Goal: Task Accomplishment & Management: Use online tool/utility

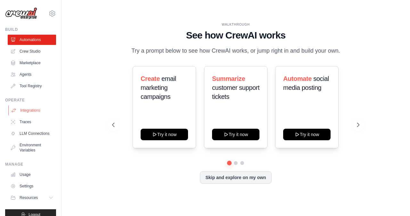
click at [34, 110] on link "Integrations" at bounding box center [32, 110] width 48 height 10
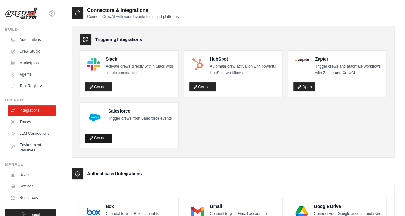
click at [98, 137] on link "Connect" at bounding box center [98, 137] width 27 height 9
click at [30, 51] on link "Crew Studio" at bounding box center [32, 51] width 48 height 10
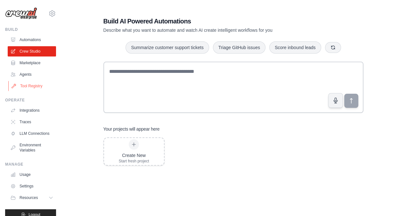
click at [31, 84] on link "Tool Registry" at bounding box center [32, 86] width 48 height 10
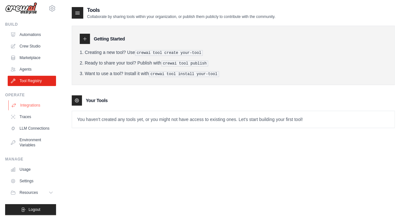
scroll to position [14, 0]
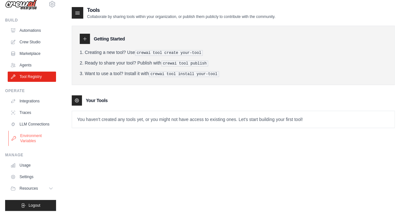
click at [32, 138] on link "Environment Variables" at bounding box center [32, 137] width 48 height 15
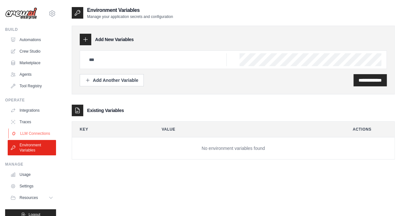
click at [32, 134] on link "LLM Connections" at bounding box center [32, 133] width 48 height 10
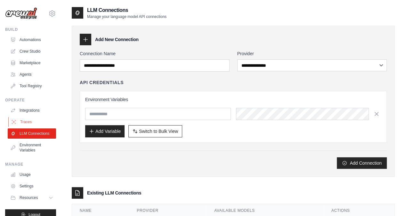
click at [31, 120] on link "Traces" at bounding box center [32, 122] width 48 height 10
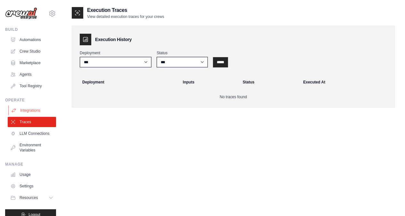
click at [30, 111] on link "Integrations" at bounding box center [32, 110] width 48 height 10
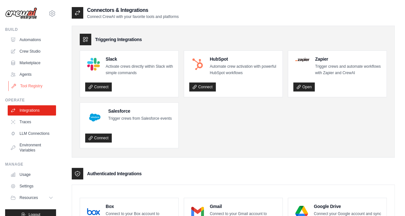
click at [36, 87] on link "Tool Registry" at bounding box center [32, 86] width 48 height 10
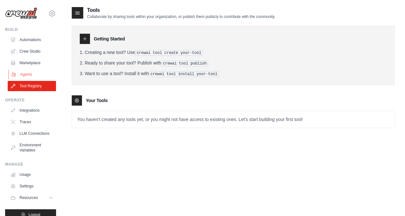
click at [22, 73] on link "Agents" at bounding box center [32, 74] width 48 height 10
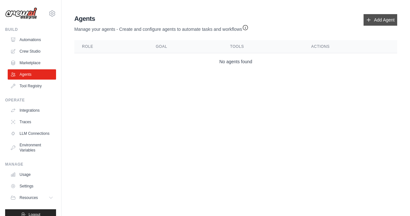
click at [376, 22] on link "Add Agent" at bounding box center [381, 20] width 34 height 12
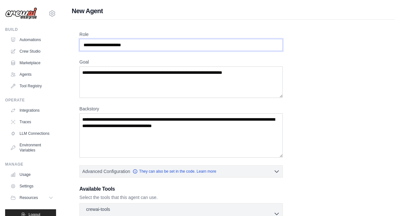
click at [173, 46] on input "Role" at bounding box center [180, 45] width 203 height 12
paste input "**********"
type input "**********"
drag, startPoint x: 141, startPoint y: 44, endPoint x: 85, endPoint y: 46, distance: 55.8
click at [85, 46] on input "**********" at bounding box center [180, 45] width 203 height 12
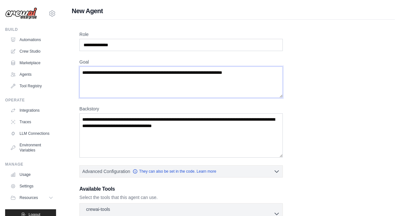
drag, startPoint x: 84, startPoint y: 72, endPoint x: 254, endPoint y: 77, distance: 169.9
click at [253, 78] on textarea "Goal" at bounding box center [180, 81] width 203 height 31
drag, startPoint x: 257, startPoint y: 73, endPoint x: 128, endPoint y: 65, distance: 129.1
click at [129, 65] on div "Goal" at bounding box center [180, 78] width 203 height 39
click at [94, 75] on textarea "Goal" at bounding box center [180, 81] width 203 height 31
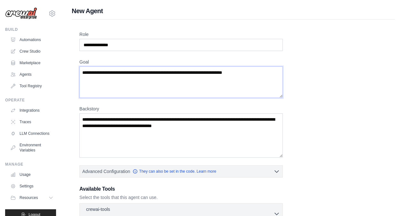
click at [94, 75] on textarea "Goal" at bounding box center [180, 81] width 203 height 31
click at [84, 72] on textarea "Goal" at bounding box center [180, 81] width 203 height 31
paste textarea "**********"
type textarea "**********"
click at [123, 47] on input "**********" at bounding box center [180, 45] width 203 height 12
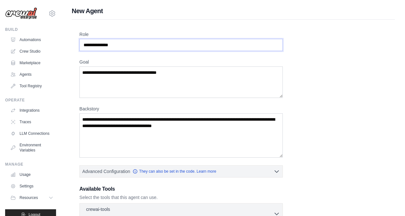
click at [109, 46] on input "**********" at bounding box center [180, 45] width 203 height 12
paste input "*"
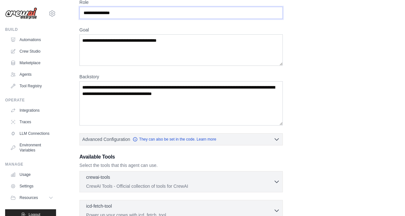
type input "**********"
drag, startPoint x: 203, startPoint y: 94, endPoint x: 95, endPoint y: 87, distance: 108.2
click at [95, 87] on textarea "Backstory" at bounding box center [180, 103] width 203 height 44
paste textarea "**********"
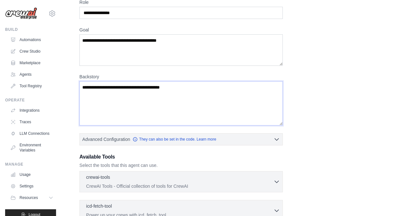
paste textarea "**********"
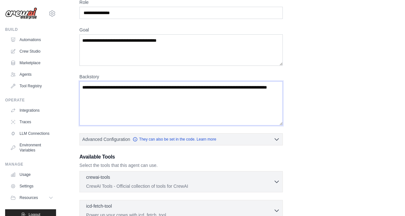
paste textarea "**********"
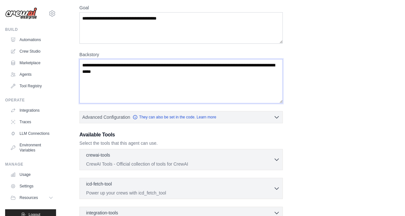
scroll to position [64, 0]
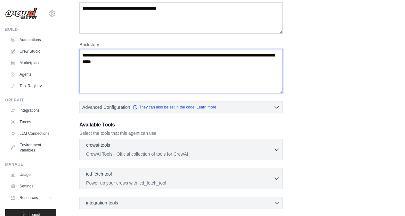
type textarea "**********"
click at [241, 127] on h3 "Available Tools" at bounding box center [180, 125] width 203 height 8
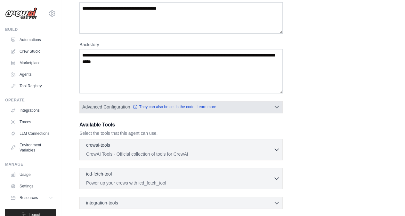
click at [278, 105] on icon "button" at bounding box center [277, 107] width 6 height 6
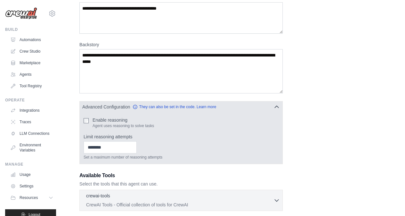
click at [278, 106] on icon "button" at bounding box center [277, 107] width 4 height 2
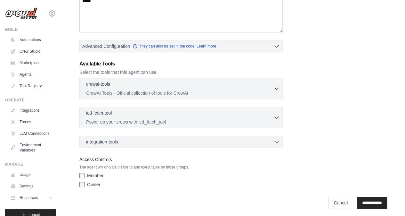
scroll to position [126, 0]
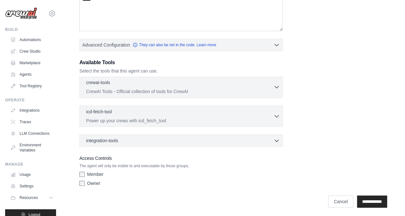
click at [275, 88] on icon "button" at bounding box center [277, 87] width 6 height 6
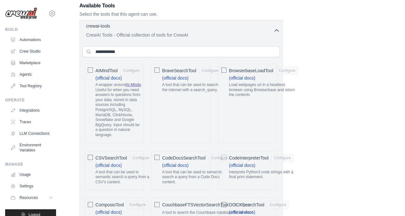
scroll to position [94, 0]
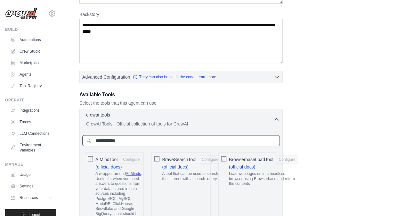
click at [147, 139] on input "text" at bounding box center [181, 140] width 198 height 11
type input "*"
click at [278, 116] on icon "button" at bounding box center [277, 119] width 6 height 6
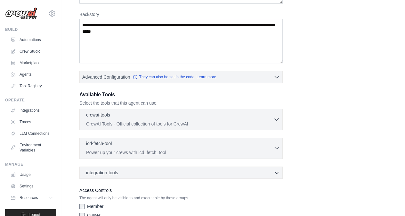
click at [278, 145] on icon "button" at bounding box center [277, 148] width 6 height 6
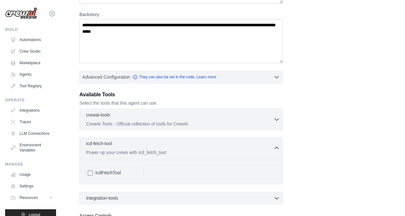
click at [278, 145] on icon "button" at bounding box center [277, 148] width 6 height 6
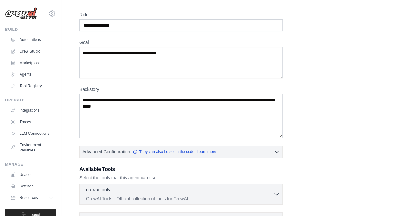
scroll to position [64, 0]
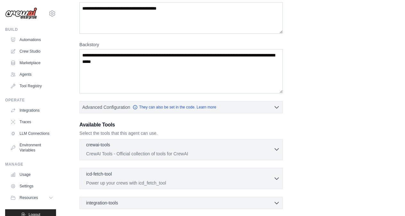
click at [106, 148] on div "crewai-tools 0 selected CrewAI Tools - Official collection of tools for CrewAI" at bounding box center [179, 148] width 187 height 15
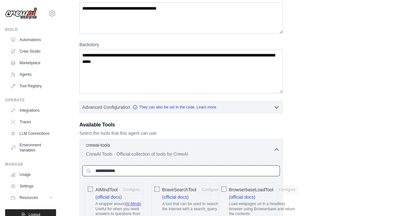
click at [113, 170] on input "text" at bounding box center [181, 170] width 198 height 11
paste input "**********"
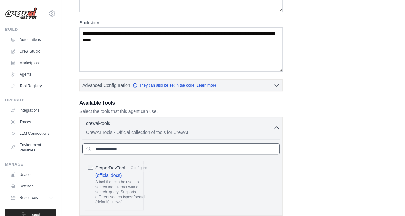
scroll to position [96, 0]
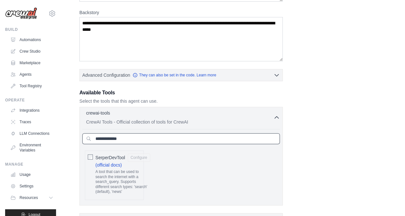
type input "**********"
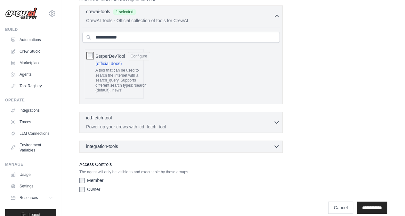
scroll to position [203, 0]
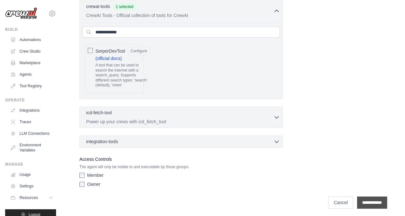
click at [373, 199] on input "**********" at bounding box center [372, 202] width 30 height 12
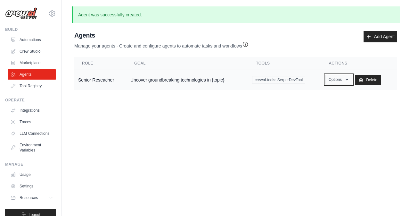
click at [346, 78] on icon "button" at bounding box center [346, 79] width 5 height 5
click at [336, 91] on link "Show" at bounding box center [329, 94] width 46 height 12
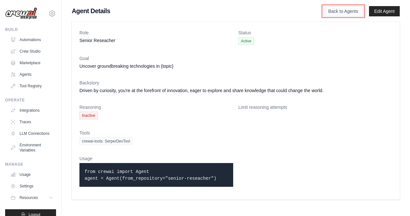
click at [347, 10] on link "Back to Agents" at bounding box center [343, 11] width 41 height 11
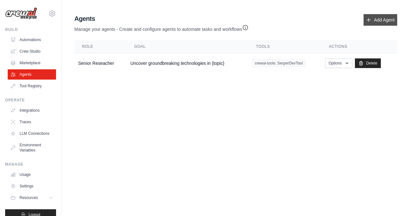
click at [386, 18] on link "Add Agent" at bounding box center [381, 20] width 34 height 12
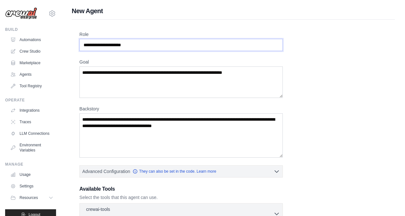
click at [93, 41] on input "Role" at bounding box center [180, 45] width 203 height 12
paste input "******"
type input "******"
click at [92, 73] on textarea "Goal" at bounding box center [180, 81] width 203 height 31
paste textarea "**********"
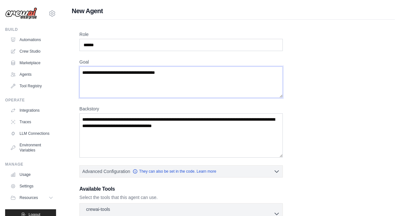
type textarea "**********"
click at [148, 124] on textarea "Backstory" at bounding box center [180, 135] width 203 height 44
paste textarea "**********"
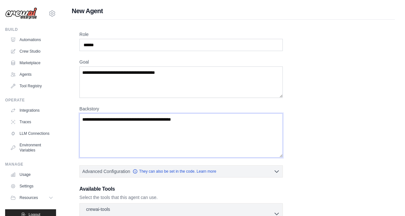
paste textarea "**********"
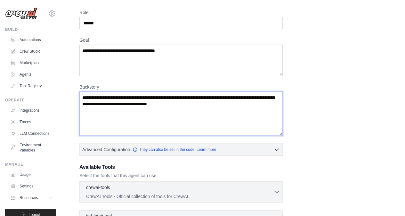
scroll to position [64, 0]
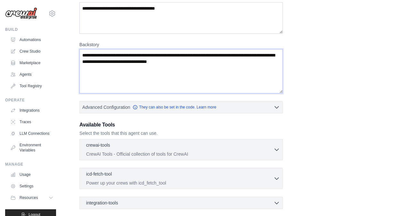
type textarea "**********"
click at [179, 149] on div "crewai-tools 0 selected CrewAI Tools - Official collection of tools for CrewAI" at bounding box center [179, 148] width 187 height 15
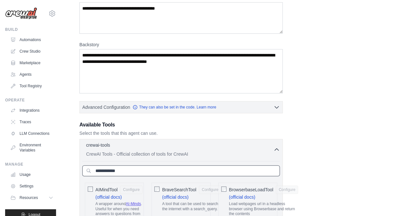
click at [147, 172] on input "text" at bounding box center [181, 170] width 198 height 11
paste input "**********"
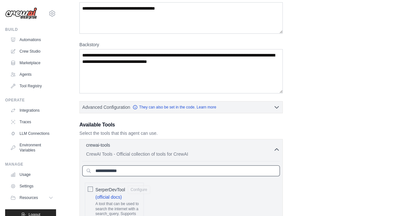
type input "**********"
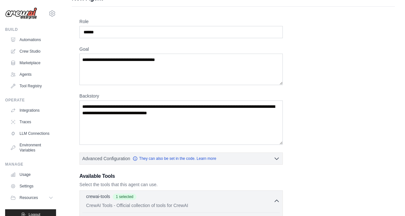
scroll to position [10, 0]
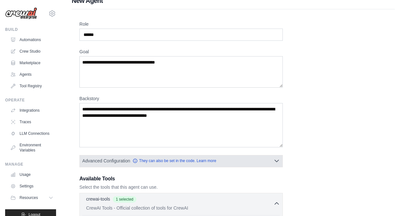
click at [270, 159] on button "Advanced Configuration They can also be set in the code. Learn more" at bounding box center [181, 161] width 203 height 12
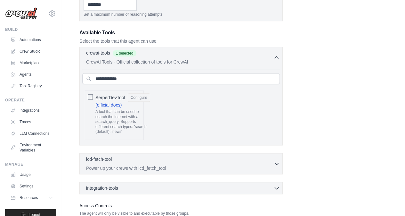
scroll to position [253, 0]
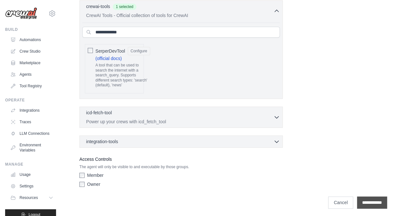
click at [369, 200] on input "**********" at bounding box center [372, 202] width 30 height 12
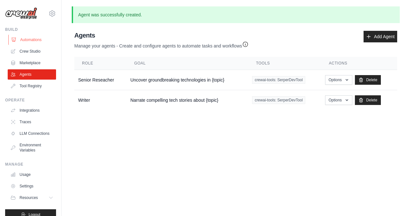
click at [28, 39] on link "Automations" at bounding box center [32, 40] width 48 height 10
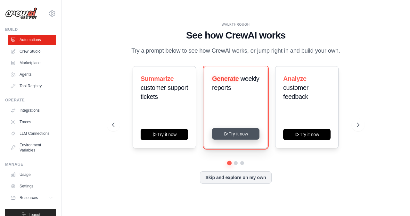
click at [238, 131] on button "Try it now" at bounding box center [235, 134] width 47 height 12
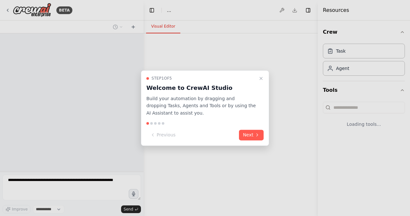
select select "****"
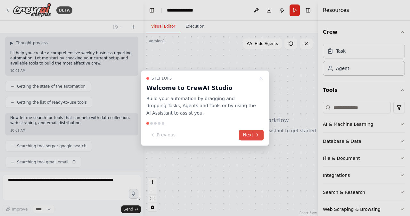
scroll to position [55, 0]
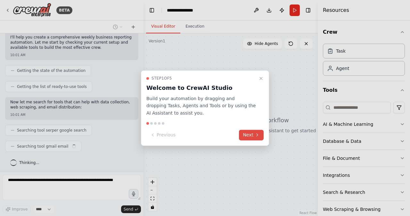
click at [254, 135] on button "Next" at bounding box center [251, 134] width 25 height 11
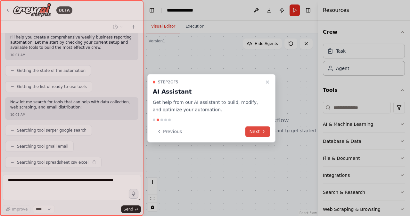
scroll to position [71, 0]
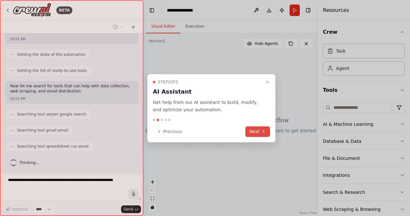
click at [256, 129] on button "Next" at bounding box center [257, 131] width 25 height 11
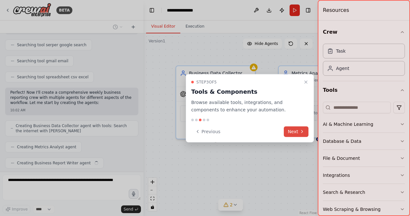
scroll to position [156, 0]
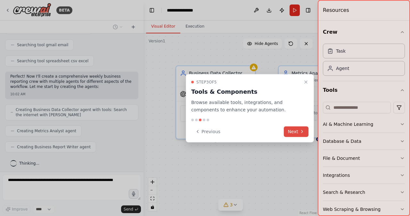
click at [299, 133] on button "Next" at bounding box center [296, 131] width 25 height 11
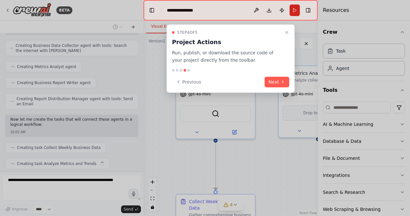
scroll to position [236, 0]
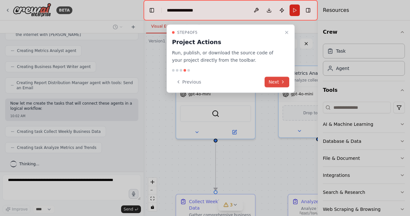
click at [276, 82] on button "Next" at bounding box center [277, 82] width 25 height 11
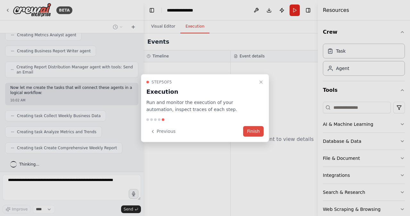
scroll to position [268, 0]
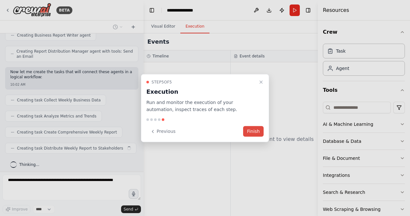
click at [253, 130] on button "Finish" at bounding box center [253, 131] width 21 height 11
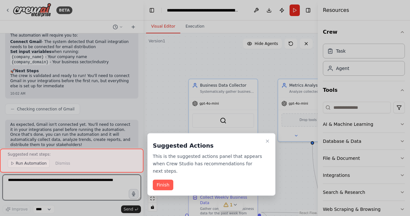
scroll to position [606, 0]
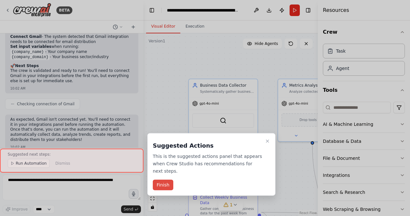
click at [164, 179] on button "Finish" at bounding box center [163, 184] width 21 height 11
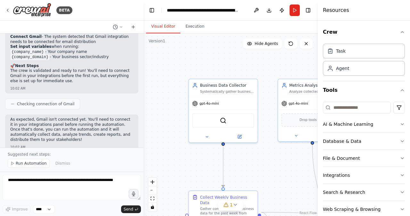
click at [141, 135] on div at bounding box center [142, 108] width 3 height 216
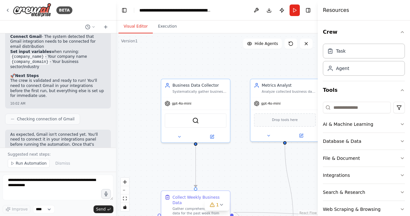
scroll to position [642, 0]
drag, startPoint x: 142, startPoint y: 77, endPoint x: 107, endPoint y: 72, distance: 35.0
click at [113, 72] on div at bounding box center [114, 108] width 3 height 216
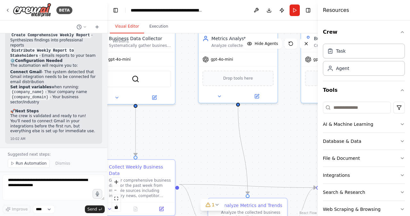
drag, startPoint x: 306, startPoint y: 144, endPoint x: 178, endPoint y: 139, distance: 128.3
click at [178, 139] on div ".deletable-edge-delete-btn { width: 20px; height: 20px; border: 0px solid #ffff…" at bounding box center [212, 124] width 211 height 182
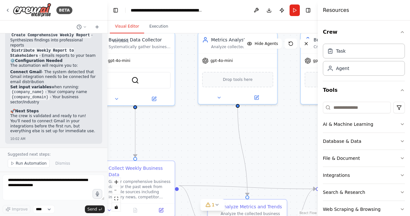
drag, startPoint x: 277, startPoint y: 130, endPoint x: 269, endPoint y: 152, distance: 23.7
click at [269, 152] on div ".deletable-edge-delete-btn { width: 20px; height: 20px; border: 0px solid #ffff…" at bounding box center [212, 124] width 211 height 182
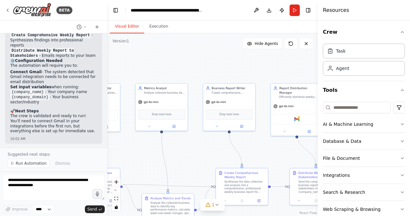
drag, startPoint x: 284, startPoint y: 157, endPoint x: 201, endPoint y: 153, distance: 83.1
click at [202, 153] on div ".deletable-edge-delete-btn { width: 20px; height: 20px; border: 0px solid #ffff…" at bounding box center [212, 124] width 211 height 182
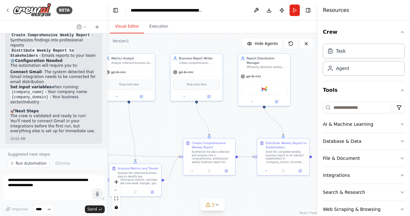
drag, startPoint x: 282, startPoint y: 156, endPoint x: 252, endPoint y: 125, distance: 43.3
click at [252, 125] on div ".deletable-edge-delete-btn { width: 20px; height: 20px; border: 0px solid #ffff…" at bounding box center [212, 124] width 211 height 182
click at [226, 146] on div "Create Comprehensive Weekly Report" at bounding box center [212, 142] width 41 height 8
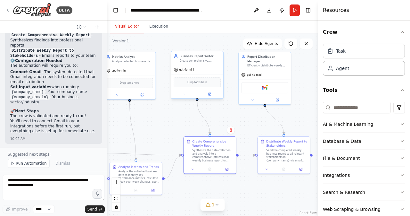
click at [212, 69] on div "gpt-4o-mini" at bounding box center [197, 69] width 52 height 9
click at [274, 69] on div "gpt-4o-mini" at bounding box center [265, 73] width 52 height 9
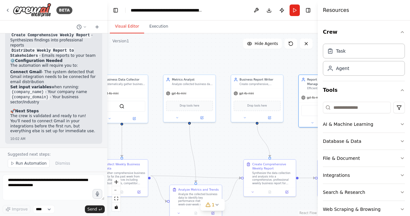
drag, startPoint x: 170, startPoint y: 120, endPoint x: 239, endPoint y: 143, distance: 73.2
click at [239, 143] on div ".deletable-edge-delete-btn { width: 20px; height: 20px; border: 0px solid #ffff…" at bounding box center [212, 124] width 211 height 182
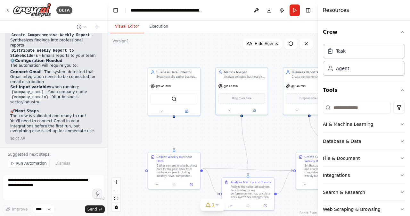
drag, startPoint x: 171, startPoint y: 144, endPoint x: 214, endPoint y: 136, distance: 43.4
click at [214, 136] on div ".deletable-edge-delete-btn { width: 20px; height: 20px; border: 0px solid #ffff…" at bounding box center [212, 124] width 211 height 182
click at [177, 82] on div "gpt-4o-mini" at bounding box center [174, 84] width 52 height 9
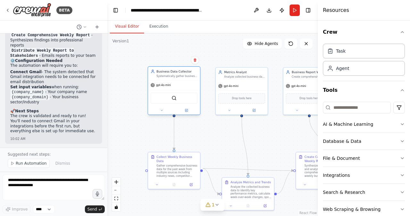
drag, startPoint x: 177, startPoint y: 82, endPoint x: 169, endPoint y: 82, distance: 7.7
click at [169, 82] on div "gpt-4o-mini" at bounding box center [174, 84] width 52 height 9
click at [163, 110] on button at bounding box center [162, 110] width 24 height 5
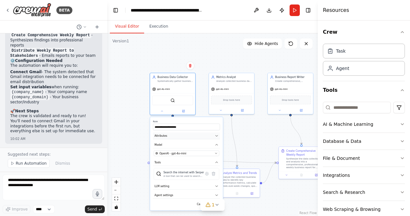
click at [216, 136] on icon "button" at bounding box center [217, 136] width 4 height 4
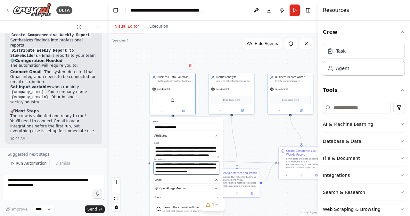
scroll to position [32, 0]
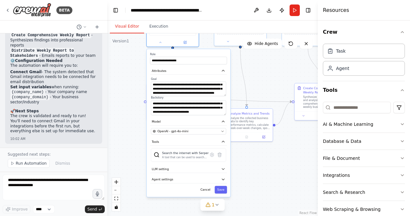
drag, startPoint x: 261, startPoint y: 154, endPoint x: 267, endPoint y: 94, distance: 60.3
click at [267, 94] on div ".deletable-edge-delete-btn { width: 20px; height: 20px; border: 0px solid #ffff…" at bounding box center [212, 124] width 211 height 182
click at [222, 169] on icon "button" at bounding box center [223, 169] width 4 height 4
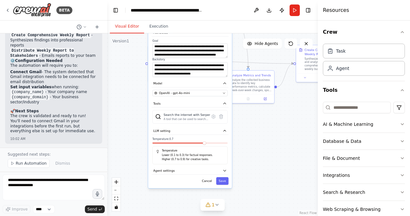
drag, startPoint x: 256, startPoint y: 197, endPoint x: 258, endPoint y: 156, distance: 41.0
click at [258, 156] on div ".deletable-edge-delete-btn { width: 20px; height: 20px; border: 0px solid #ffff…" at bounding box center [212, 124] width 211 height 182
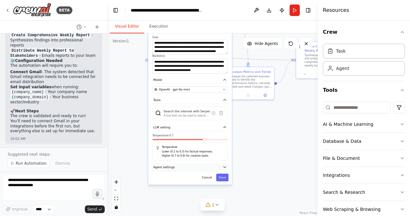
click at [224, 167] on icon "button" at bounding box center [225, 167] width 4 height 4
click at [224, 166] on icon "button" at bounding box center [225, 166] width 3 height 1
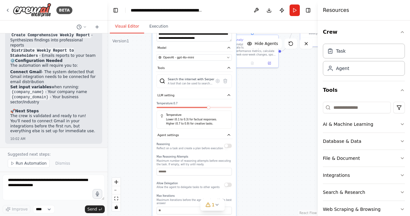
drag, startPoint x: 267, startPoint y: 193, endPoint x: 271, endPoint y: 161, distance: 32.3
click at [271, 161] on div ".deletable-edge-delete-btn { width: 20px; height: 20px; border: 0px solid #ffff…" at bounding box center [212, 124] width 211 height 182
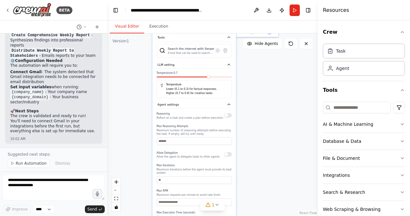
drag, startPoint x: 267, startPoint y: 192, endPoint x: 267, endPoint y: 157, distance: 34.9
click at [267, 157] on div ".deletable-edge-delete-btn { width: 20px; height: 20px; border: 0px solid #ffff…" at bounding box center [212, 124] width 211 height 182
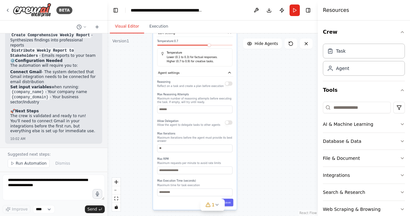
drag, startPoint x: 263, startPoint y: 191, endPoint x: 264, endPoint y: 163, distance: 27.9
click at [264, 163] on div ".deletable-edge-delete-btn { width: 20px; height: 20px; border: 0px solid #ffff…" at bounding box center [212, 124] width 211 height 182
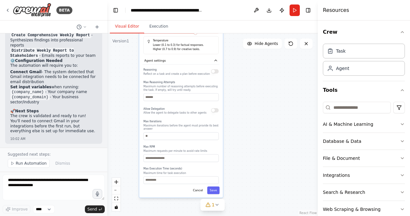
drag, startPoint x: 259, startPoint y: 184, endPoint x: 245, endPoint y: 173, distance: 17.8
click at [245, 173] on div ".deletable-edge-delete-btn { width: 20px; height: 20px; border: 0px solid #ffff…" at bounding box center [212, 124] width 211 height 182
click at [201, 188] on button "Cancel" at bounding box center [197, 191] width 15 height 8
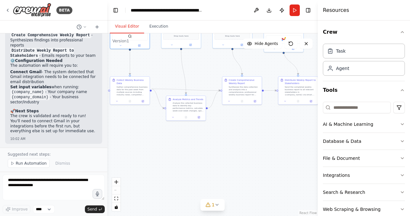
drag, startPoint x: 248, startPoint y: 139, endPoint x: 215, endPoint y: 226, distance: 93.4
click at [215, 215] on html "BETA Set up a crew that collects data from multiple sources, creates comprehens…" at bounding box center [205, 108] width 410 height 216
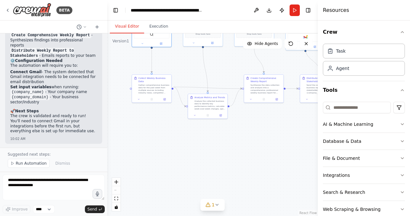
click at [244, 215] on html "BETA Set up a crew that collects data from multiple sources, creates comprehens…" at bounding box center [205, 108] width 410 height 216
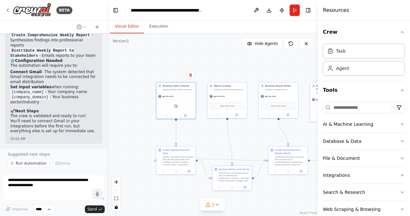
drag, startPoint x: 221, startPoint y: 70, endPoint x: 246, endPoint y: 140, distance: 73.9
click at [246, 140] on div ".deletable-edge-delete-btn { width: 20px; height: 20px; border: 0px solid #ffff…" at bounding box center [212, 124] width 211 height 182
click at [172, 150] on div "Collect Weekly Business Data" at bounding box center [178, 151] width 31 height 6
click at [162, 169] on icon at bounding box center [163, 170] width 3 height 3
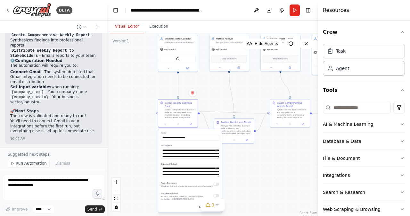
drag, startPoint x: 222, startPoint y: 147, endPoint x: 224, endPoint y: 100, distance: 47.1
click at [224, 100] on div ".deletable-edge-delete-btn { width: 20px; height: 20px; border: 0px solid #ffff…" at bounding box center [212, 124] width 211 height 182
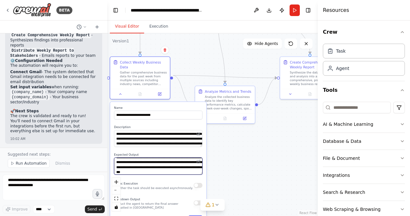
scroll to position [6, 0]
click at [239, 174] on div ".deletable-edge-delete-btn { width: 20px; height: 20px; border: 0px solid #ffff…" at bounding box center [212, 124] width 211 height 182
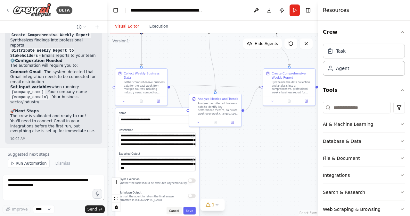
click at [176, 207] on button "Cancel" at bounding box center [174, 210] width 15 height 8
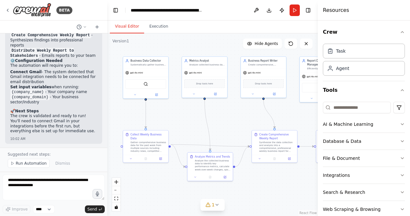
drag, startPoint x: 173, startPoint y: 164, endPoint x: 171, endPoint y: 210, distance: 45.9
click at [171, 210] on div ".deletable-edge-delete-btn { width: 20px; height: 20px; border: 0px solid #ffff…" at bounding box center [212, 124] width 211 height 182
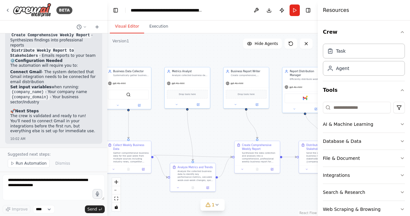
drag, startPoint x: 237, startPoint y: 126, endPoint x: 220, endPoint y: 137, distance: 20.7
click at [220, 137] on div ".deletable-edge-delete-btn { width: 20px; height: 20px; border: 0px solid #ffff…" at bounding box center [212, 124] width 211 height 182
click at [175, 105] on button at bounding box center [176, 104] width 21 height 4
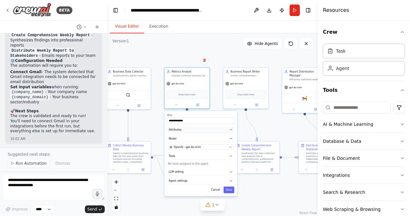
click at [219, 128] on button "Attributes" at bounding box center [200, 129] width 67 height 7
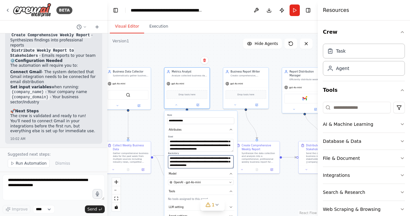
scroll to position [32, 0]
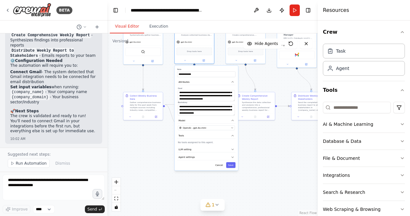
drag, startPoint x: 266, startPoint y: 195, endPoint x: 267, endPoint y: 133, distance: 62.2
click at [267, 133] on div ".deletable-edge-delete-btn { width: 20px; height: 20px; border: 0px solid #ffff…" at bounding box center [212, 124] width 211 height 182
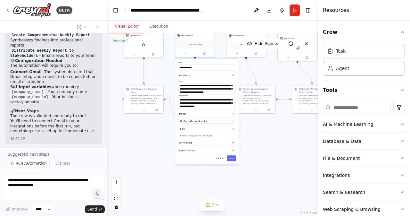
click at [219, 161] on div "**********" at bounding box center [206, 111] width 63 height 105
click at [221, 155] on button "Cancel" at bounding box center [220, 158] width 12 height 6
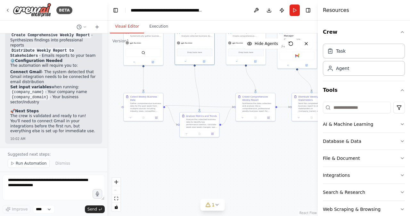
drag, startPoint x: 225, startPoint y: 152, endPoint x: 226, endPoint y: 195, distance: 43.3
click at [226, 195] on div ".deletable-edge-delete-btn { width: 20px; height: 20px; border: 0px solid #ffff…" at bounding box center [212, 124] width 211 height 182
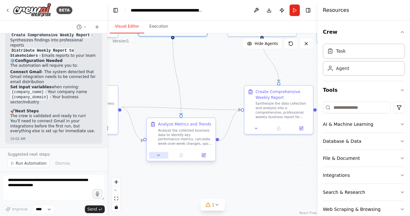
click at [160, 153] on icon at bounding box center [158, 155] width 4 height 4
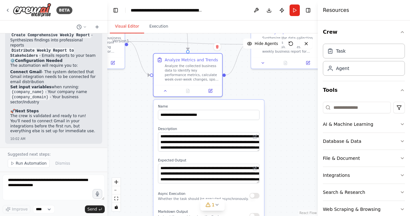
drag, startPoint x: 292, startPoint y: 194, endPoint x: 298, endPoint y: 129, distance: 65.7
click at [298, 129] on div ".deletable-edge-delete-btn { width: 20px; height: 20px; border: 0px solid #ffff…" at bounding box center [212, 124] width 211 height 182
click at [258, 152] on div "**********" at bounding box center [208, 172] width 111 height 145
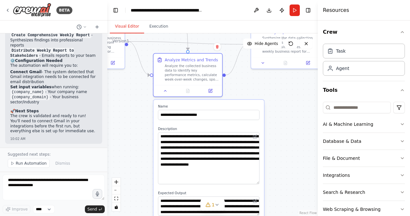
drag, startPoint x: 258, startPoint y: 150, endPoint x: 260, endPoint y: 182, distance: 32.8
click at [260, 182] on div "**********" at bounding box center [208, 188] width 111 height 177
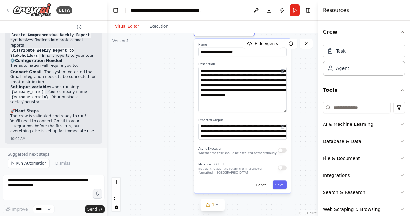
drag, startPoint x: 274, startPoint y: 200, endPoint x: 306, endPoint y: 107, distance: 98.3
click at [306, 107] on div ".deletable-edge-delete-btn { width: 20px; height: 20px; border: 0px solid #ffff…" at bounding box center [212, 124] width 211 height 182
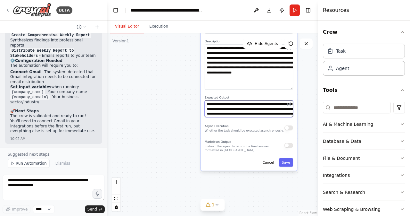
click at [291, 117] on textarea "**********" at bounding box center [249, 108] width 88 height 17
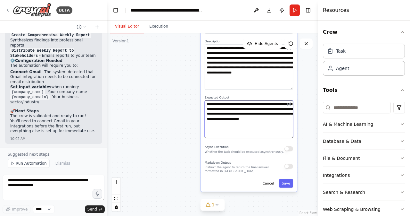
drag, startPoint x: 292, startPoint y: 115, endPoint x: 291, endPoint y: 136, distance: 21.2
click at [291, 136] on textarea "**********" at bounding box center [249, 118] width 88 height 37
click at [276, 186] on button "Cancel" at bounding box center [268, 183] width 17 height 9
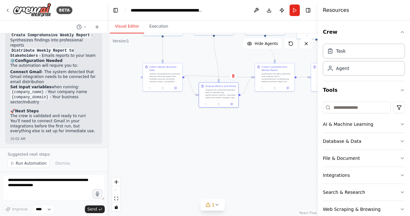
drag, startPoint x: 262, startPoint y: 139, endPoint x: 249, endPoint y: 223, distance: 85.2
click at [249, 215] on html "BETA Set up a crew that collects data from multiple sources, creates comprehens…" at bounding box center [205, 108] width 410 height 216
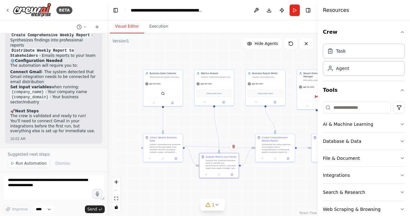
drag, startPoint x: 229, startPoint y: 101, endPoint x: 233, endPoint y: 128, distance: 27.4
click at [233, 128] on div ".deletable-edge-delete-btn { width: 20px; height: 20px; border: 0px solid #ffff…" at bounding box center [212, 124] width 211 height 182
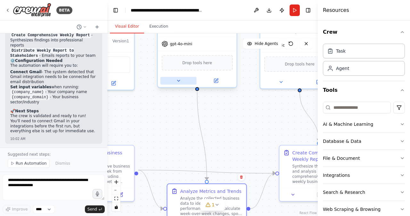
click at [179, 82] on icon at bounding box center [178, 80] width 5 height 5
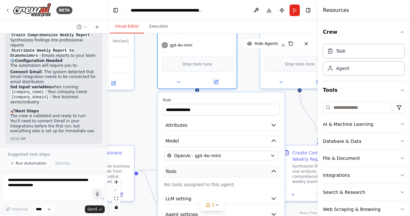
click at [272, 170] on icon "button" at bounding box center [274, 171] width 6 height 6
click at [273, 170] on icon "button" at bounding box center [274, 171] width 6 height 6
click at [303, 120] on div ".deletable-edge-delete-btn { width: 20px; height: 20px; border: 0px solid #ffff…" at bounding box center [212, 124] width 211 height 182
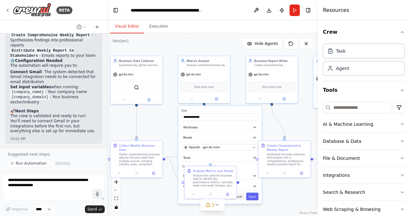
click at [242, 198] on button "Cancel" at bounding box center [236, 196] width 15 height 8
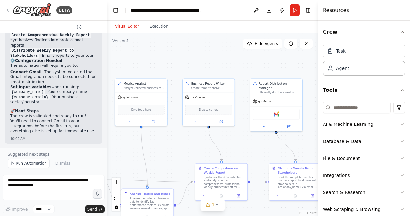
drag, startPoint x: 256, startPoint y: 126, endPoint x: 193, endPoint y: 149, distance: 67.1
click at [193, 149] on div ".deletable-edge-delete-btn { width: 20px; height: 20px; border: 0px solid #ffff…" at bounding box center [212, 124] width 211 height 182
click at [197, 122] on icon at bounding box center [197, 121] width 4 height 4
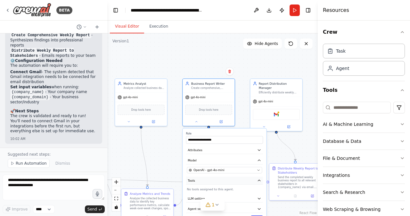
click at [240, 179] on button "Tools" at bounding box center [224, 181] width 77 height 8
click at [169, 152] on div ".deletable-edge-delete-btn { width: 20px; height: 20px; border: 0px solid #ffff…" at bounding box center [212, 124] width 211 height 182
click at [270, 144] on div ".deletable-edge-delete-btn { width: 20px; height: 20px; border: 0px solid #ffff…" at bounding box center [212, 124] width 211 height 182
click at [258, 132] on label "Role" at bounding box center [224, 134] width 77 height 4
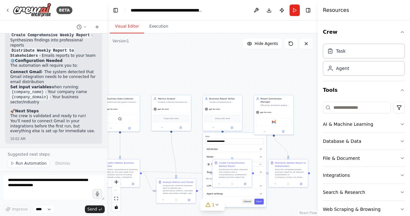
click at [251, 201] on button "Cancel" at bounding box center [248, 201] width 12 height 6
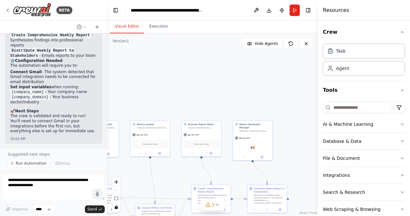
drag, startPoint x: 253, startPoint y: 149, endPoint x: 236, endPoint y: 169, distance: 26.6
click at [236, 169] on div ".deletable-edge-delete-btn { width: 20px; height: 20px; border: 0px solid #ffff…" at bounding box center [212, 124] width 211 height 182
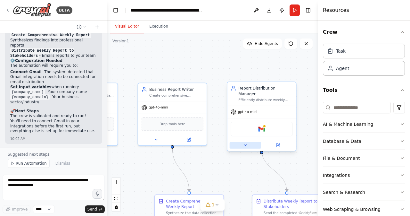
click at [246, 143] on icon at bounding box center [245, 145] width 4 height 4
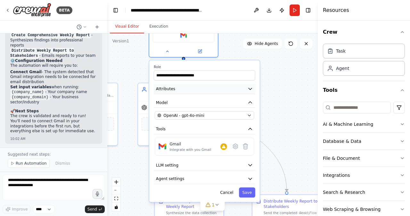
drag, startPoint x: 278, startPoint y: 177, endPoint x: 201, endPoint y: 80, distance: 123.8
click at [201, 84] on button "Attributes" at bounding box center [205, 89] width 102 height 10
click at [205, 124] on button "Tools" at bounding box center [205, 129] width 102 height 10
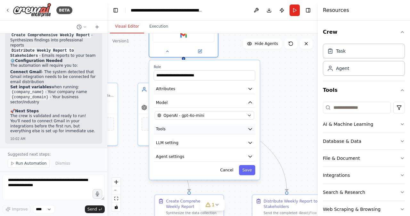
click at [205, 124] on button "Tools" at bounding box center [205, 129] width 102 height 10
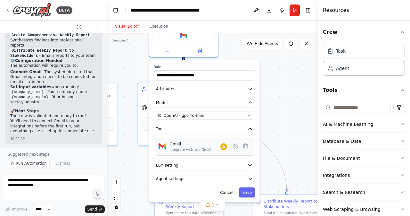
click at [197, 147] on div "Integrate with you Gmail" at bounding box center [191, 149] width 42 height 4
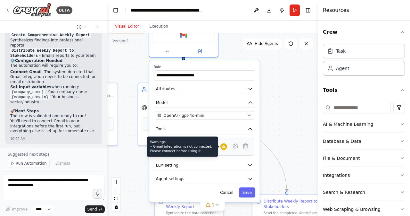
click at [224, 143] on div at bounding box center [223, 146] width 7 height 7
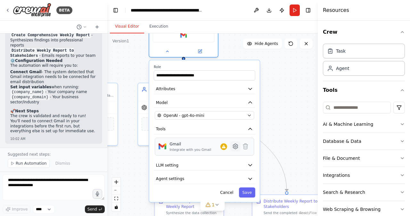
click at [235, 143] on icon at bounding box center [235, 146] width 7 height 7
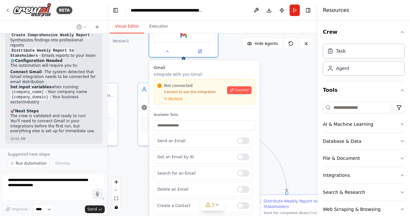
scroll to position [67, 0]
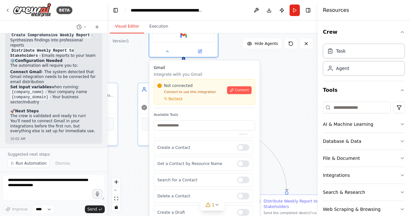
click at [290, 134] on div ".deletable-edge-delete-btn { width: 20px; height: 20px; border: 0px solid #ffff…" at bounding box center [212, 124] width 211 height 182
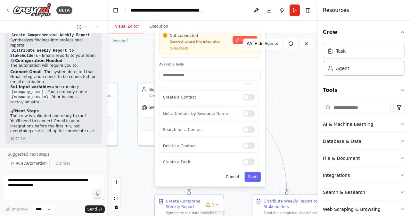
drag, startPoint x: 245, startPoint y: 111, endPoint x: 253, endPoint y: 58, distance: 52.8
click at [253, 62] on label "Available Tools" at bounding box center [210, 64] width 102 height 4
click at [235, 171] on button "Cancel" at bounding box center [232, 176] width 20 height 10
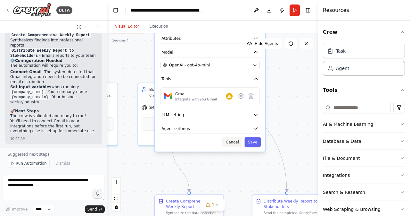
click at [237, 137] on button "Cancel" at bounding box center [232, 142] width 20 height 10
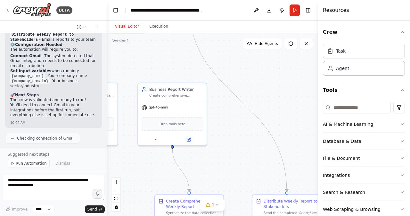
scroll to position [667, 0]
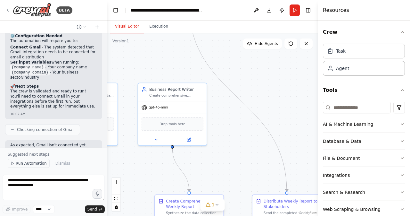
click at [29, 165] on span "Run Automation" at bounding box center [31, 163] width 31 height 5
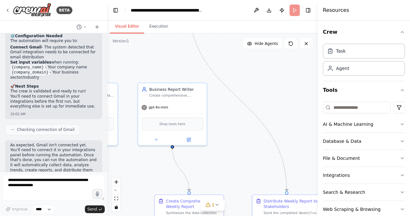
scroll to position [643, 0]
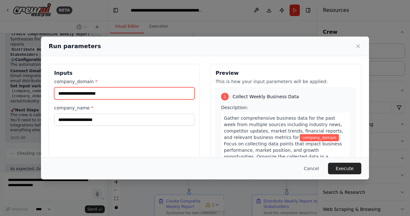
click at [78, 95] on input "company_domain *" at bounding box center [124, 93] width 140 height 12
type input "*********"
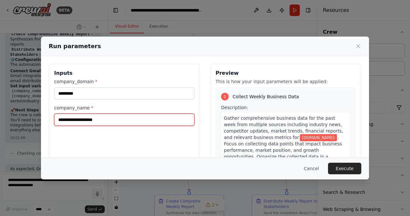
click at [74, 118] on input "company_name *" at bounding box center [124, 119] width 140 height 12
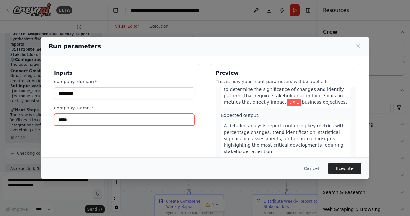
scroll to position [195, 0]
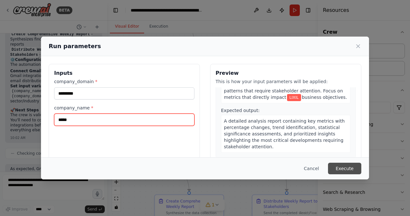
type input "*****"
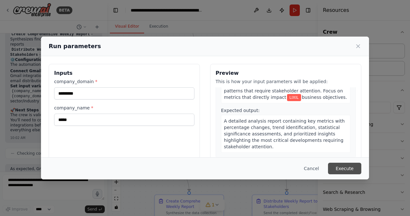
click at [347, 169] on button "Execute" at bounding box center [344, 168] width 33 height 12
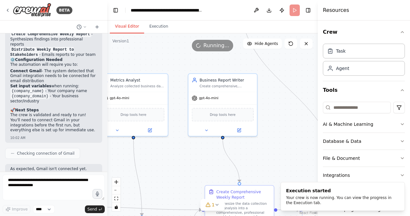
drag, startPoint x: 206, startPoint y: 166, endPoint x: 256, endPoint y: 152, distance: 52.3
click at [256, 152] on div ".deletable-edge-delete-btn { width: 20px; height: 20px; border: 0px solid #ffff…" at bounding box center [212, 124] width 211 height 182
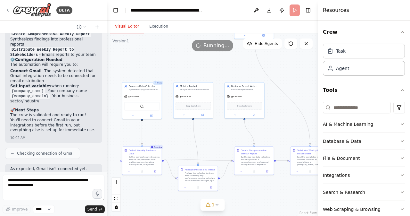
drag, startPoint x: 170, startPoint y: 166, endPoint x: 214, endPoint y: 139, distance: 51.0
click at [214, 139] on div ".deletable-edge-delete-btn { width: 20px; height: 20px; border: 0px solid #ffff…" at bounding box center [212, 124] width 211 height 182
click at [158, 25] on button "Execution" at bounding box center [158, 26] width 29 height 13
click at [123, 28] on button "Visual Editor" at bounding box center [127, 26] width 34 height 13
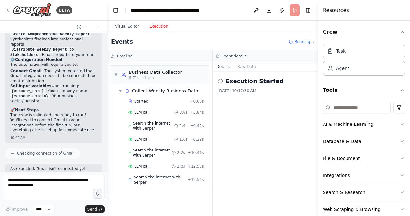
click at [156, 28] on button "Execution" at bounding box center [158, 26] width 29 height 13
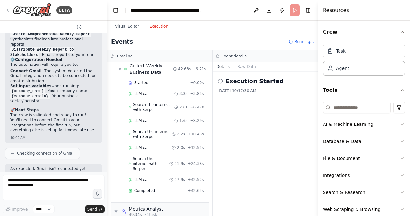
scroll to position [0, 0]
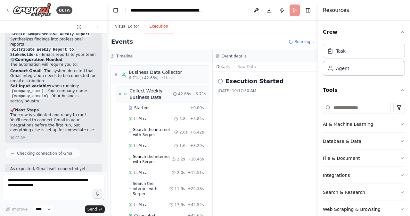
click at [122, 94] on div "▼ Collect Weekly Business Data" at bounding box center [146, 93] width 54 height 13
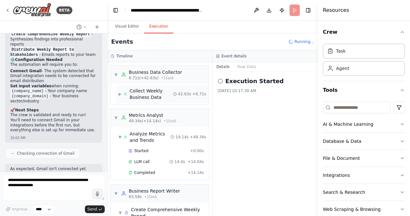
click at [120, 94] on span "▶" at bounding box center [120, 93] width 3 height 5
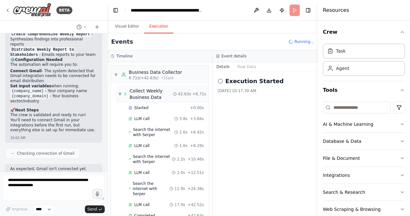
click at [121, 94] on span "▼" at bounding box center [120, 93] width 3 height 5
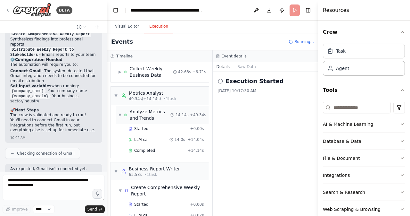
scroll to position [32, 0]
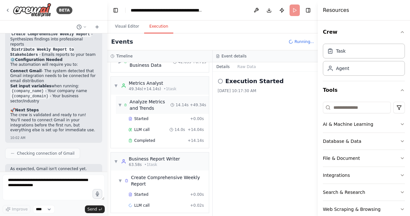
click at [121, 103] on span "▼" at bounding box center [120, 104] width 3 height 5
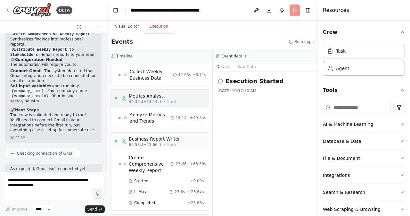
scroll to position [0, 0]
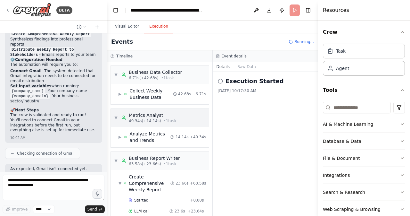
click at [116, 118] on span "▼" at bounding box center [116, 117] width 4 height 5
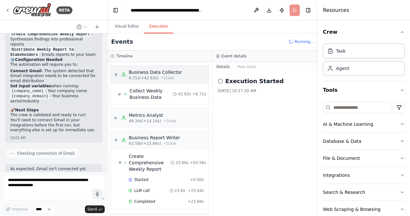
click at [115, 75] on span "▼" at bounding box center [116, 74] width 4 height 5
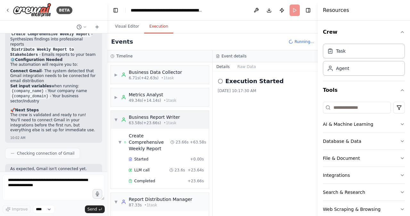
click at [115, 117] on span "▼" at bounding box center [116, 119] width 4 height 5
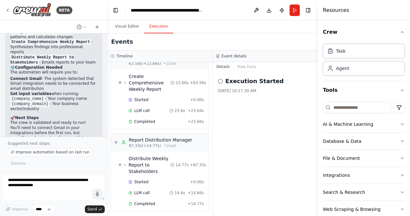
scroll to position [677, 0]
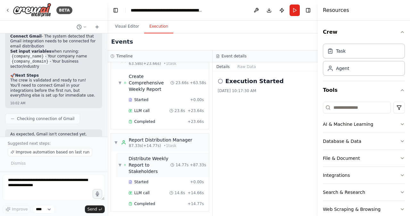
click at [120, 162] on span "▼" at bounding box center [120, 164] width 3 height 5
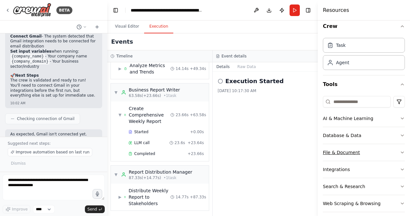
scroll to position [11, 0]
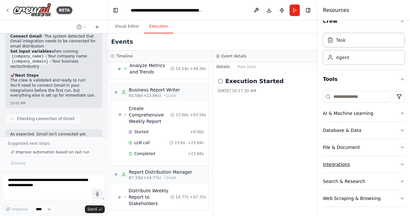
click at [367, 160] on button "Integrations" at bounding box center [364, 164] width 82 height 17
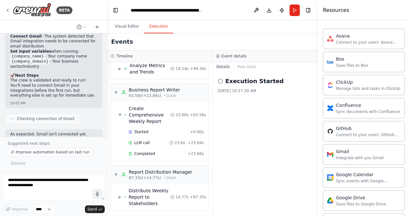
scroll to position [171, 0]
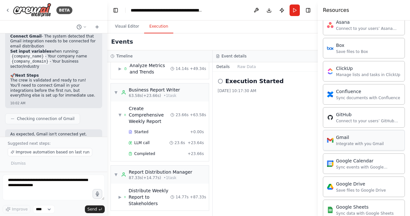
click at [358, 143] on div "Integrate with you Gmail" at bounding box center [360, 143] width 48 height 5
click at [342, 137] on div "Gmail" at bounding box center [360, 137] width 48 height 6
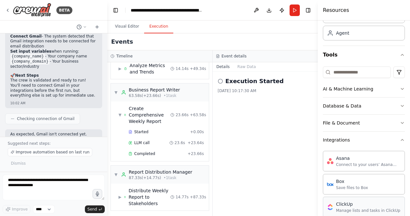
scroll to position [0, 0]
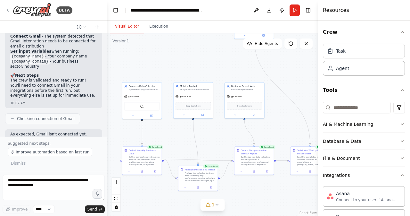
click at [129, 26] on button "Visual Editor" at bounding box center [127, 26] width 34 height 13
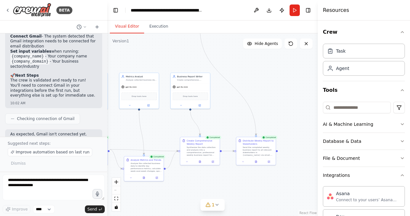
drag, startPoint x: 281, startPoint y: 198, endPoint x: 218, endPoint y: 197, distance: 63.8
click at [223, 188] on div ".deletable-edge-delete-btn { width: 20px; height: 20px; border: 0px solid #ffff…" at bounding box center [212, 124] width 211 height 182
click at [217, 204] on icon at bounding box center [217, 204] width 5 height 5
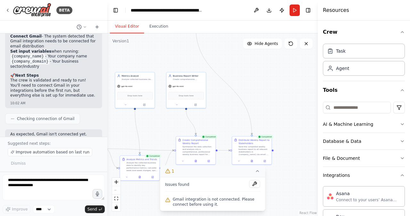
click at [247, 199] on span "Gmail integration is not connected. Please connect before using it." at bounding box center [216, 201] width 87 height 10
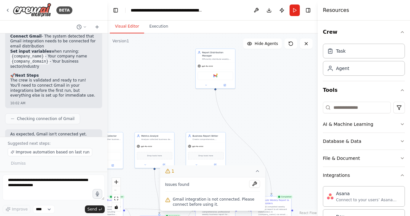
drag, startPoint x: 288, startPoint y: 90, endPoint x: 307, endPoint y: 151, distance: 63.2
click at [307, 151] on div ".deletable-edge-delete-btn { width: 20px; height: 20px; border: 0px solid #ffff…" at bounding box center [212, 124] width 211 height 182
click at [205, 83] on icon at bounding box center [206, 84] width 3 height 3
click at [241, 137] on div "Gmail Integrate with you Gmail" at bounding box center [227, 140] width 53 height 6
click at [245, 138] on icon at bounding box center [245, 139] width 3 height 3
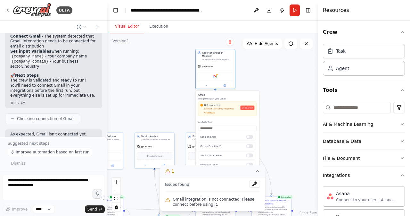
click at [247, 107] on div "Not connected Connect to use this integration Recheck Connect" at bounding box center [227, 109] width 54 height 10
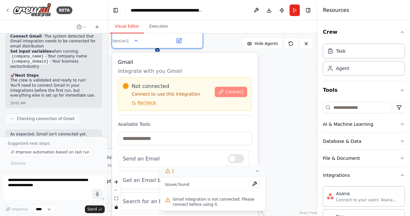
click at [233, 89] on span "Connect" at bounding box center [234, 92] width 18 height 6
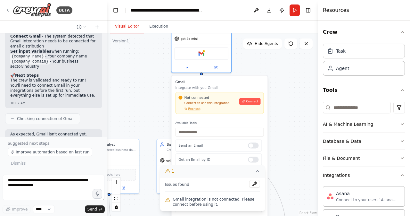
click at [291, 132] on div ".deletable-edge-delete-btn { width: 20px; height: 20px; border: 0px solid #ffff…" at bounding box center [212, 124] width 211 height 182
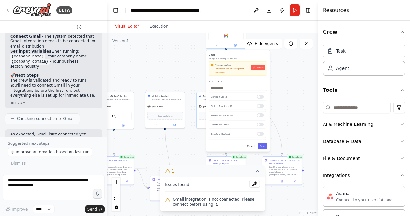
drag, startPoint x: 292, startPoint y: 143, endPoint x: 295, endPoint y: 58, distance: 84.7
click at [295, 58] on div ".deletable-edge-delete-btn { width: 20px; height: 20px; border: 0px solid #ffff…" at bounding box center [212, 124] width 211 height 182
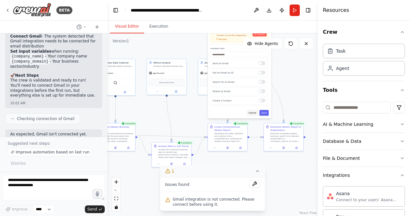
click at [253, 111] on button "Cancel" at bounding box center [253, 113] width 12 height 6
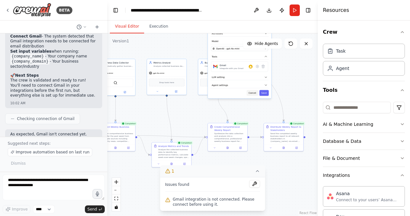
click at [255, 90] on button "Cancel" at bounding box center [253, 93] width 12 height 6
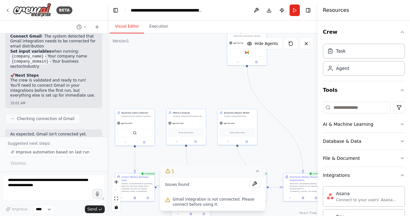
drag, startPoint x: 254, startPoint y: 113, endPoint x: 263, endPoint y: 165, distance: 53.2
click at [263, 165] on div ".deletable-edge-delete-btn { width: 20px; height: 20px; border: 0px solid #ffff…" at bounding box center [212, 124] width 211 height 182
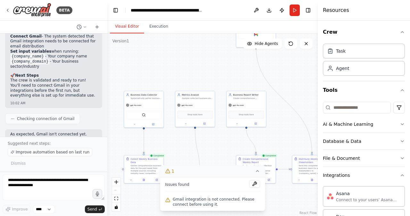
drag, startPoint x: 271, startPoint y: 100, endPoint x: 286, endPoint y: 76, distance: 28.0
click at [286, 76] on div ".deletable-edge-delete-btn { width: 20px; height: 20px; border: 0px solid #ffff…" at bounding box center [212, 124] width 211 height 182
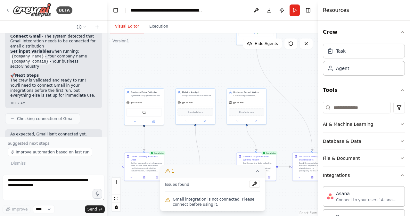
click at [170, 150] on div ".deletable-edge-delete-btn { width: 20px; height: 20px; border: 0px solid #ffff…" at bounding box center [212, 124] width 211 height 182
drag, startPoint x: 132, startPoint y: 9, endPoint x: 202, endPoint y: 13, distance: 69.6
click at [202, 13] on div "**********" at bounding box center [167, 10] width 72 height 6
click at [227, 11] on header "**********" at bounding box center [212, 10] width 211 height 21
drag, startPoint x: 131, startPoint y: 11, endPoint x: 216, endPoint y: 13, distance: 84.3
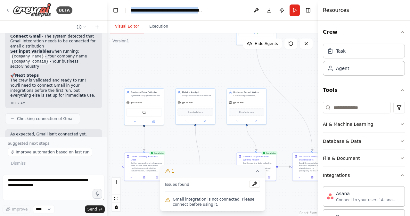
click at [222, 14] on header "**********" at bounding box center [212, 10] width 211 height 21
click at [199, 9] on div "**********" at bounding box center [167, 10] width 72 height 6
drag, startPoint x: 226, startPoint y: 11, endPoint x: 125, endPoint y: 9, distance: 100.3
click at [125, 9] on header "**********" at bounding box center [212, 10] width 211 height 21
copy div "**********"
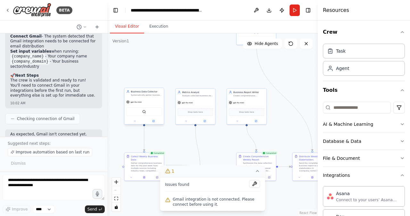
click at [144, 100] on div "gpt-4o-mini" at bounding box center [143, 101] width 39 height 7
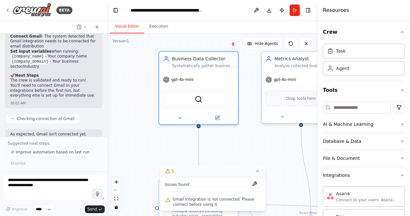
drag, startPoint x: 174, startPoint y: 120, endPoint x: 268, endPoint y: 134, distance: 95.4
click at [271, 134] on div ".deletable-edge-delete-btn { width: 20px; height: 20px; border: 0px solid #ffff…" at bounding box center [212, 124] width 211 height 182
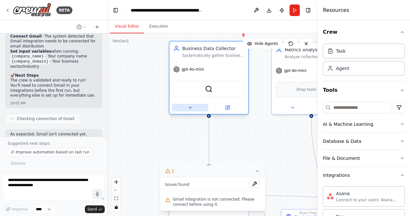
click at [187, 109] on button at bounding box center [190, 108] width 36 height 8
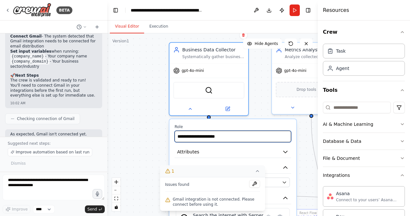
drag, startPoint x: 225, startPoint y: 137, endPoint x: 156, endPoint y: 134, distance: 68.7
click at [156, 134] on div ".deletable-edge-delete-btn { width: 20px; height: 20px; border: 0px solid #ffff…" at bounding box center [212, 124] width 211 height 182
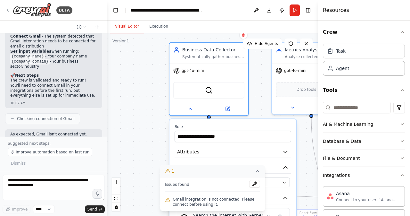
click at [156, 134] on div ".deletable-edge-delete-btn { width: 20px; height: 20px; border: 0px solid #ffff…" at bounding box center [212, 124] width 211 height 182
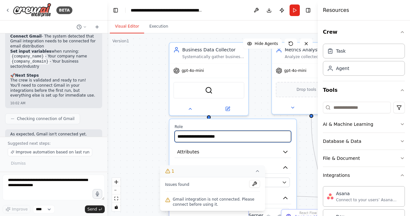
click at [227, 139] on input "**********" at bounding box center [233, 136] width 117 height 12
drag, startPoint x: 226, startPoint y: 137, endPoint x: 173, endPoint y: 137, distance: 53.2
click at [173, 137] on div "**********" at bounding box center [233, 200] width 127 height 162
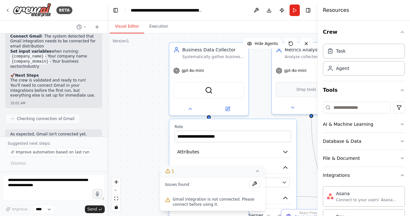
click at [294, 165] on div "**********" at bounding box center [233, 200] width 127 height 162
click at [257, 173] on icon at bounding box center [257, 170] width 5 height 5
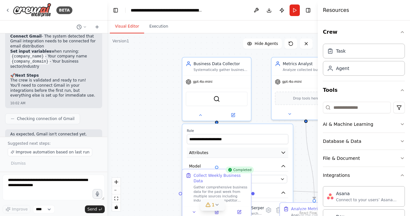
click at [266, 152] on button "Attributes" at bounding box center [238, 152] width 102 height 10
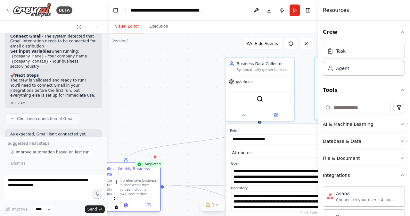
drag, startPoint x: 204, startPoint y: 176, endPoint x: 113, endPoint y: 170, distance: 91.8
click at [113, 170] on div "Collect Weekly Business Data" at bounding box center [130, 171] width 54 height 11
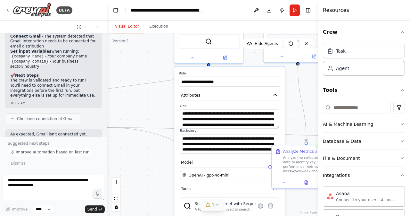
drag, startPoint x: 186, startPoint y: 204, endPoint x: 122, endPoint y: 142, distance: 89.1
click at [122, 143] on div ".deletable-edge-delete-btn { width: 20px; height: 20px; border: 0px solid #ffff…" at bounding box center [212, 124] width 211 height 182
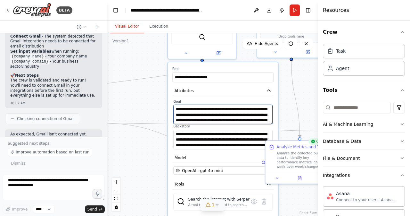
drag, startPoint x: 176, startPoint y: 109, endPoint x: 261, endPoint y: 112, distance: 84.7
click at [261, 112] on textarea "**********" at bounding box center [222, 114] width 99 height 19
click at [263, 123] on textarea "**********" at bounding box center [222, 114] width 99 height 19
drag, startPoint x: 271, startPoint y: 123, endPoint x: 272, endPoint y: 127, distance: 3.9
click at [272, 124] on textarea "**********" at bounding box center [222, 114] width 99 height 19
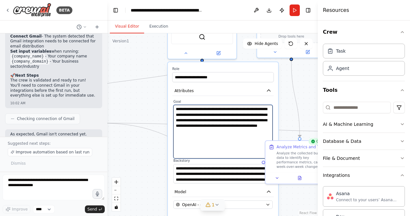
drag, startPoint x: 270, startPoint y: 127, endPoint x: 242, endPoint y: 151, distance: 36.8
click at [269, 126] on div "**********" at bounding box center [230, 46] width 183 height 159
drag, startPoint x: 189, startPoint y: 130, endPoint x: 168, endPoint y: 104, distance: 33.0
click at [168, 104] on div "**********" at bounding box center [223, 176] width 111 height 228
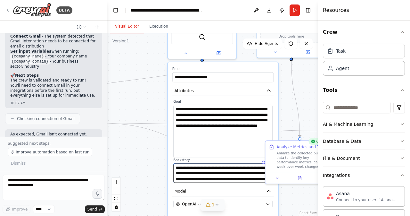
click at [233, 170] on textarea "**********" at bounding box center [222, 172] width 99 height 19
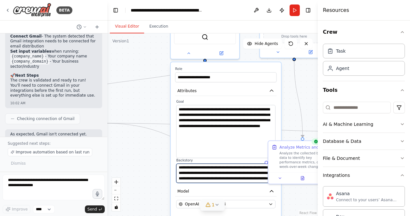
scroll to position [32, 0]
drag, startPoint x: 178, startPoint y: 167, endPoint x: 254, endPoint y: 180, distance: 76.8
click at [254, 180] on textarea "**********" at bounding box center [225, 172] width 99 height 19
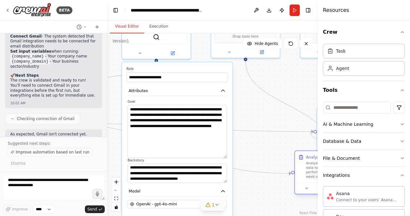
drag, startPoint x: 296, startPoint y: 150, endPoint x: 308, endPoint y: 155, distance: 13.0
click at [318, 155] on div "BETA Set up a crew that collects data from multiple sources, creates comprehens…" at bounding box center [205, 108] width 410 height 216
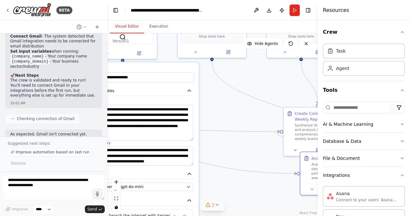
drag, startPoint x: 191, startPoint y: 156, endPoint x: 190, endPoint y: 139, distance: 17.0
click at [190, 139] on textarea "**********" at bounding box center [143, 123] width 99 height 36
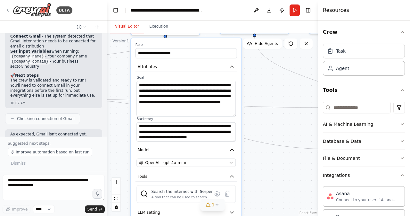
drag, startPoint x: 240, startPoint y: 185, endPoint x: 259, endPoint y: 155, distance: 35.5
click at [279, 159] on div ".deletable-edge-delete-btn { width: 20px; height: 20px; border: 0px solid #ffff…" at bounding box center [212, 124] width 211 height 182
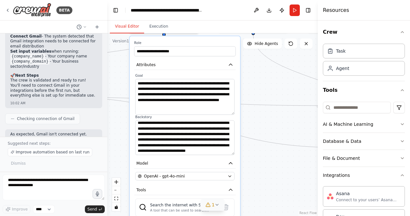
scroll to position [0, 0]
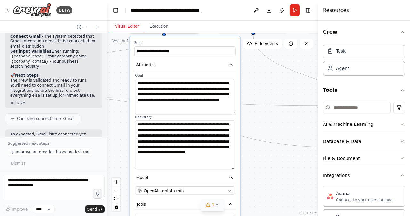
drag, startPoint x: 233, startPoint y: 138, endPoint x: 234, endPoint y: 168, distance: 29.8
click at [234, 168] on textarea "**********" at bounding box center [184, 144] width 99 height 49
click at [231, 191] on icon "button" at bounding box center [230, 190] width 4 height 4
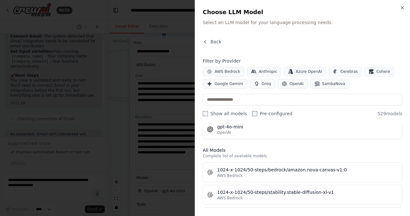
scroll to position [96, 0]
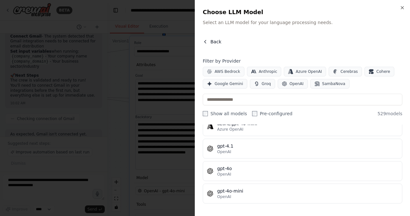
click at [206, 41] on icon "button" at bounding box center [205, 41] width 5 height 5
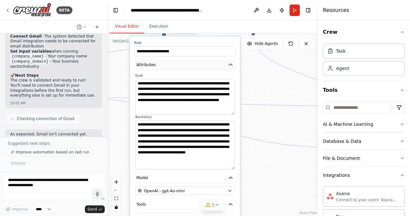
click at [231, 64] on icon "button" at bounding box center [230, 65] width 3 height 2
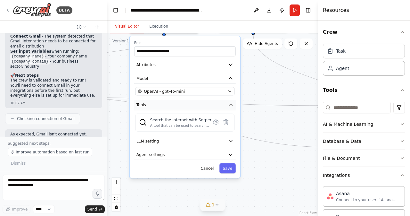
click at [230, 104] on icon "button" at bounding box center [230, 105] width 3 height 2
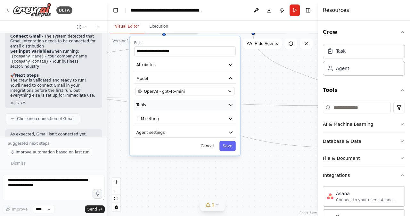
click at [230, 104] on icon "button" at bounding box center [230, 104] width 5 height 5
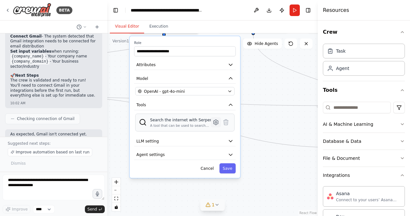
click at [217, 123] on icon at bounding box center [215, 122] width 5 height 5
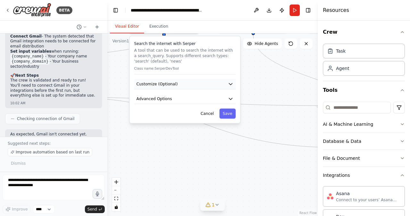
click at [230, 84] on icon "button" at bounding box center [230, 83] width 5 height 5
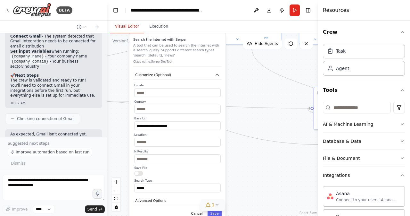
drag, startPoint x: 234, startPoint y: 190, endPoint x: 217, endPoint y: 174, distance: 23.1
click at [217, 174] on div "**********" at bounding box center [177, 137] width 87 height 109
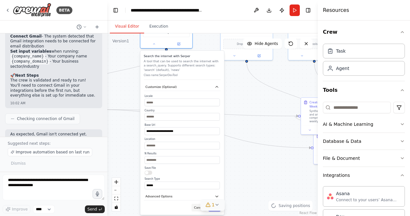
click at [197, 207] on button "Cancel" at bounding box center [199, 207] width 15 height 8
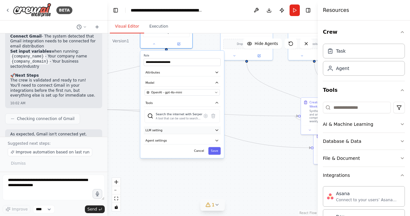
click at [189, 129] on button "LLM setting" at bounding box center [182, 130] width 77 height 8
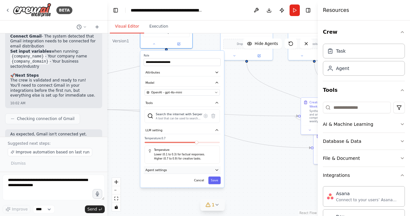
click at [192, 169] on button "Agent settings" at bounding box center [182, 170] width 77 height 8
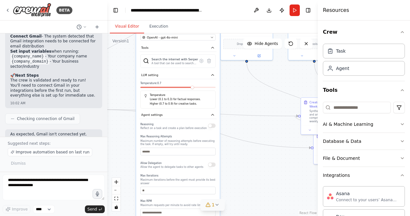
drag, startPoint x: 199, startPoint y: 189, endPoint x: 197, endPoint y: 132, distance: 56.8
click at [197, 132] on div "Reasoning Reflect on a task and create a plan before execution Max Reasoning At…" at bounding box center [177, 179] width 75 height 117
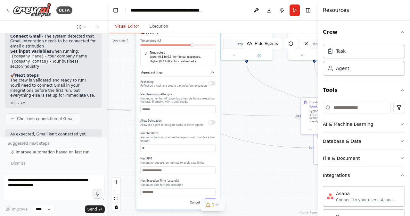
drag, startPoint x: 185, startPoint y: 198, endPoint x: 185, endPoint y: 153, distance: 44.5
click at [185, 157] on label "Max RPM" at bounding box center [177, 159] width 75 height 4
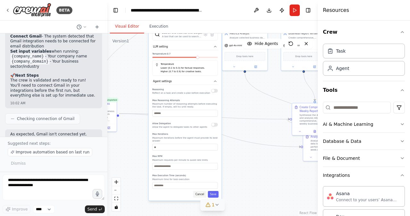
click at [199, 191] on button "Cancel" at bounding box center [199, 194] width 13 height 7
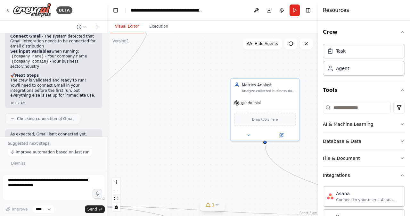
drag, startPoint x: 205, startPoint y: 62, endPoint x: 207, endPoint y: 177, distance: 114.4
click at [207, 177] on div ".deletable-edge-delete-btn { width: 20px; height: 20px; border: 0px solid #ffff…" at bounding box center [212, 124] width 211 height 182
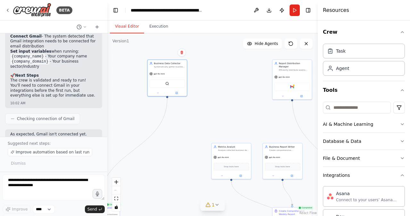
drag, startPoint x: 198, startPoint y: 87, endPoint x: 188, endPoint y: 162, distance: 76.6
click at [188, 162] on div ".deletable-edge-delete-btn { width: 20px; height: 20px; border: 0px solid #ffff…" at bounding box center [212, 124] width 211 height 182
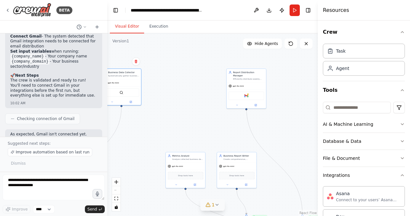
drag, startPoint x: 217, startPoint y: 136, endPoint x: 176, endPoint y: 119, distance: 44.8
click at [176, 119] on div ".deletable-edge-delete-btn { width: 20px; height: 20px; border: 0px solid #ffff…" at bounding box center [212, 124] width 211 height 182
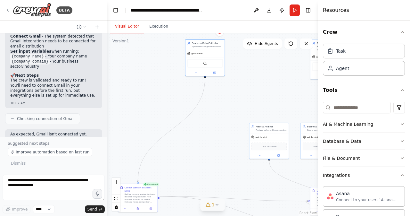
drag, startPoint x: 166, startPoint y: 129, endPoint x: 222, endPoint y: 122, distance: 56.5
click at [244, 101] on div ".deletable-edge-delete-btn { width: 20px; height: 20px; border: 0px solid #ffff…" at bounding box center [212, 124] width 211 height 182
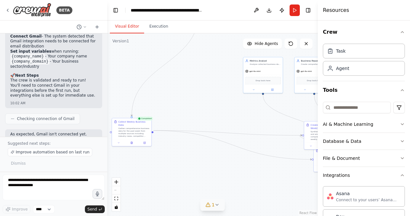
drag, startPoint x: 194, startPoint y: 174, endPoint x: 195, endPoint y: 116, distance: 57.7
click at [194, 107] on div ".deletable-edge-delete-btn { width: 20px; height: 20px; border: 0px solid #ffff…" at bounding box center [212, 124] width 211 height 182
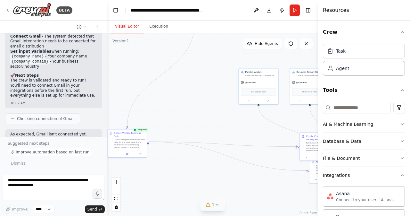
drag, startPoint x: 210, startPoint y: 112, endPoint x: 205, endPoint y: 124, distance: 12.4
click at [205, 124] on div ".deletable-edge-delete-btn { width: 20px; height: 20px; border: 0px solid #ffff…" at bounding box center [212, 124] width 211 height 182
drag, startPoint x: 132, startPoint y: 138, endPoint x: 199, endPoint y: 157, distance: 70.4
click at [199, 157] on div "Gather comprehensive business data for the past week from multiple sources incl…" at bounding box center [196, 162] width 31 height 10
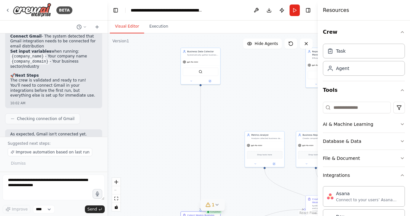
drag, startPoint x: 215, startPoint y: 62, endPoint x: 222, endPoint y: 135, distance: 72.5
click at [223, 136] on div ".deletable-edge-delete-btn { width: 20px; height: 20px; border: 0px solid #ffff…" at bounding box center [212, 124] width 211 height 182
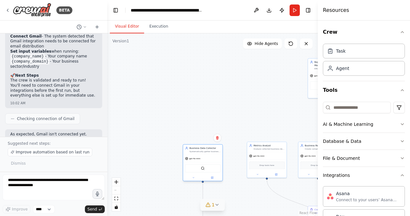
drag, startPoint x: 200, startPoint y: 89, endPoint x: 197, endPoint y: 152, distance: 63.2
click at [197, 152] on div "Systematically gather business data from multiple sources including web researc…" at bounding box center [205, 151] width 31 height 3
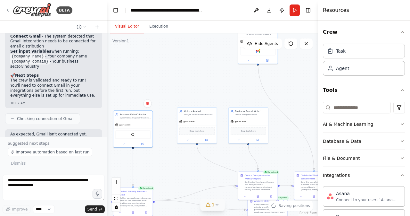
drag, startPoint x: 257, startPoint y: 198, endPoint x: 186, endPoint y: 163, distance: 79.3
click at [187, 163] on div ".deletable-edge-delete-btn { width: 20px; height: 20px; border: 0px solid #ffff…" at bounding box center [212, 124] width 211 height 182
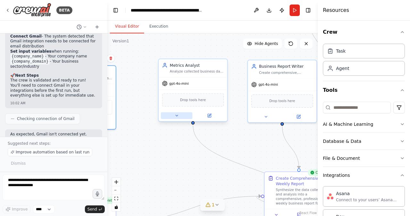
click at [176, 114] on icon at bounding box center [176, 115] width 4 height 4
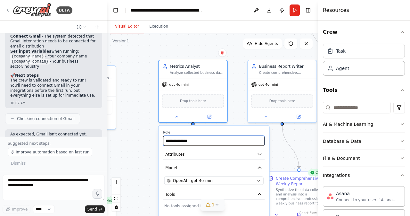
drag, startPoint x: 197, startPoint y: 141, endPoint x: 161, endPoint y: 141, distance: 36.5
click at [161, 141] on div "**********" at bounding box center [214, 190] width 111 height 129
click at [220, 153] on button "Attributes" at bounding box center [214, 154] width 102 height 10
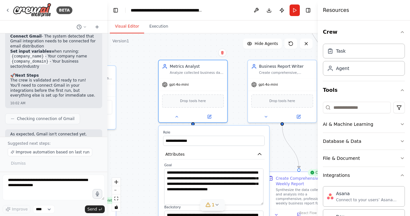
drag, startPoint x: 263, startPoint y: 187, endPoint x: 252, endPoint y: 202, distance: 18.1
click at [224, 190] on div "**********" at bounding box center [132, 111] width 183 height 159
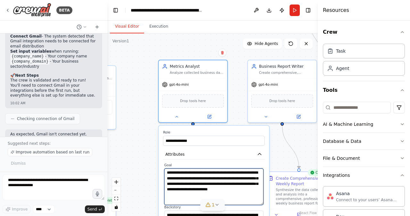
drag, startPoint x: 209, startPoint y: 194, endPoint x: 161, endPoint y: 173, distance: 52.4
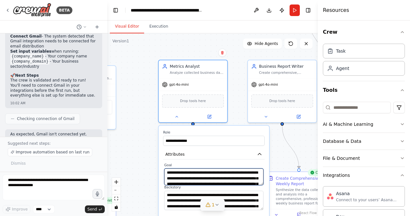
drag, startPoint x: 263, startPoint y: 203, endPoint x: 258, endPoint y: 174, distance: 29.6
click at [258, 174] on textarea "**********" at bounding box center [213, 176] width 99 height 17
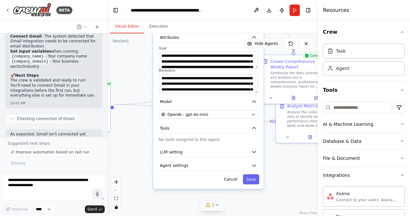
drag, startPoint x: 282, startPoint y: 164, endPoint x: 276, endPoint y: 47, distance: 116.8
click at [276, 47] on div "Version 1 Show Tools Hide Agents .deletable-edge-delete-btn { width: 20px; heig…" at bounding box center [212, 124] width 211 height 182
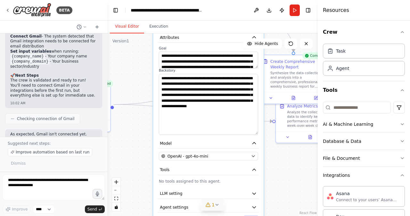
drag, startPoint x: 256, startPoint y: 97, endPoint x: 254, endPoint y: 132, distance: 35.6
click at [254, 132] on textarea "**********" at bounding box center [208, 104] width 99 height 61
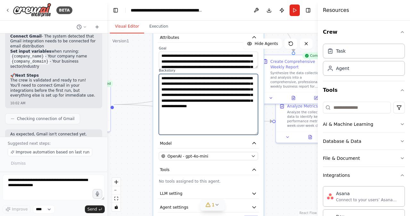
drag, startPoint x: 237, startPoint y: 112, endPoint x: 156, endPoint y: 76, distance: 88.2
click at [156, 76] on div "**********" at bounding box center [208, 119] width 111 height 221
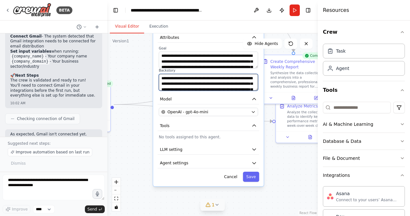
drag, startPoint x: 257, startPoint y: 134, endPoint x: 246, endPoint y: 87, distance: 48.3
click at [246, 87] on textarea "**********" at bounding box center [208, 82] width 99 height 17
click at [231, 124] on button "Tools" at bounding box center [209, 125] width 102 height 10
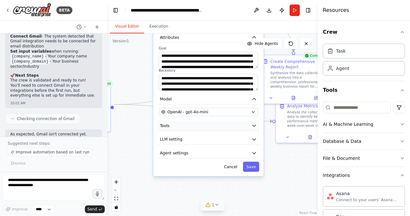
click at [231, 124] on button "Tools" at bounding box center [209, 125] width 102 height 10
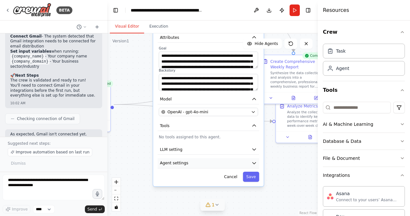
click at [226, 164] on button "Agent settings" at bounding box center [209, 163] width 102 height 10
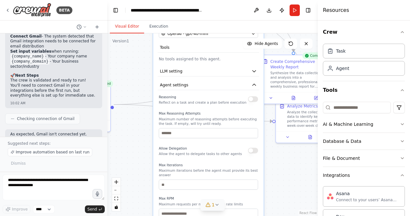
drag, startPoint x: 223, startPoint y: 193, endPoint x: 224, endPoint y: 113, distance: 79.5
click at [224, 113] on label "Max Reasoning Attempts" at bounding box center [208, 113] width 99 height 4
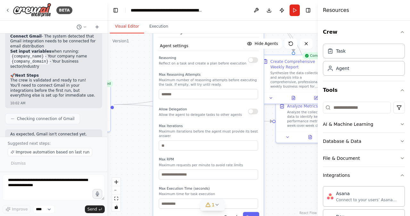
drag, startPoint x: 213, startPoint y: 149, endPoint x: 214, endPoint y: 109, distance: 40.1
click at [214, 109] on div "Allow Delegation Allow the agent to delegate tasks to other agents" at bounding box center [200, 111] width 83 height 11
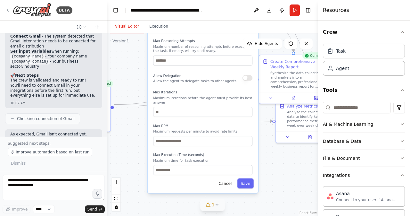
drag, startPoint x: 216, startPoint y: 157, endPoint x: 213, endPoint y: 127, distance: 30.3
click at [213, 129] on p "Maximum requests per minute to avoid rate limits" at bounding box center [202, 131] width 99 height 4
click at [228, 179] on button "Cancel" at bounding box center [225, 183] width 20 height 10
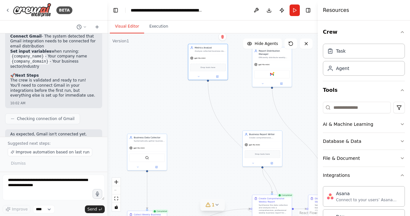
drag, startPoint x: 204, startPoint y: 92, endPoint x: 210, endPoint y: 155, distance: 63.5
click at [212, 172] on div ".deletable-edge-delete-btn { width: 20px; height: 20px; border: 0px solid #ffff…" at bounding box center [212, 124] width 211 height 182
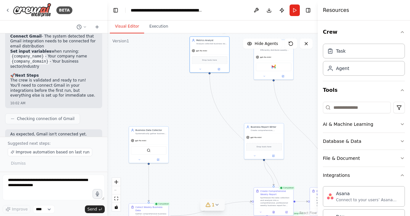
drag, startPoint x: 203, startPoint y: 109, endPoint x: 204, endPoint y: 96, distance: 12.2
click at [204, 96] on div ".deletable-edge-delete-btn { width: 20px; height: 20px; border: 0px solid #ffff…" at bounding box center [212, 124] width 211 height 182
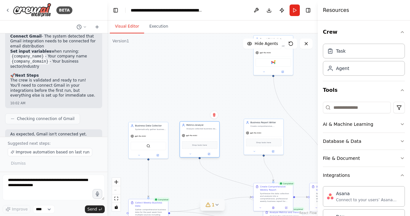
drag, startPoint x: 218, startPoint y: 44, endPoint x: 209, endPoint y: 134, distance: 90.2
click at [209, 134] on div "gpt-4o-mini" at bounding box center [199, 135] width 39 height 7
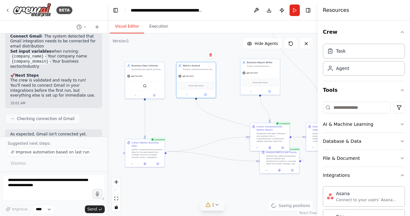
drag, startPoint x: 204, startPoint y: 188, endPoint x: 201, endPoint y: 128, distance: 60.3
click at [201, 128] on div ".deletable-edge-delete-btn { width: 20px; height: 20px; border: 0px solid #ffff…" at bounding box center [212, 124] width 211 height 182
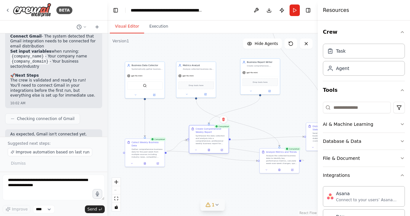
drag, startPoint x: 266, startPoint y: 130, endPoint x: 204, endPoint y: 134, distance: 62.0
click at [204, 134] on div "Create Comprehensive Weekly Report Synthesize the data collection and analysis …" at bounding box center [211, 135] width 31 height 17
drag, startPoint x: 283, startPoint y: 156, endPoint x: 275, endPoint y: 141, distance: 17.1
click at [275, 141] on div "Analyze the collected business data to identify key performance metrics, calcul…" at bounding box center [275, 142] width 31 height 10
drag, startPoint x: 272, startPoint y: 139, endPoint x: 177, endPoint y: 159, distance: 98.0
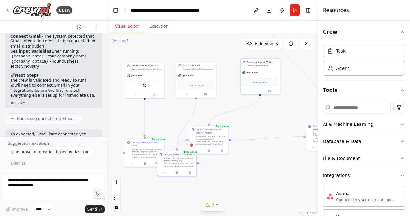
click at [177, 159] on div "Analyze the collected business data to identify key performance metrics, calcul…" at bounding box center [179, 162] width 31 height 10
drag, startPoint x: 204, startPoint y: 131, endPoint x: 270, endPoint y: 147, distance: 67.4
click at [270, 147] on div "Create Comprehensive Weekly Report" at bounding box center [275, 146] width 31 height 6
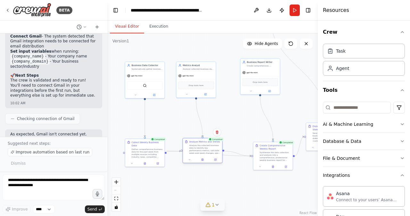
drag, startPoint x: 180, startPoint y: 161, endPoint x: 204, endPoint y: 148, distance: 27.8
click at [204, 148] on div "Analyze the collected business data to identify key performance metrics, calcul…" at bounding box center [204, 149] width 31 height 10
drag, startPoint x: 272, startPoint y: 153, endPoint x: 265, endPoint y: 147, distance: 8.9
click at [265, 147] on div "Synthesize the data collection and analysis into a comprehensive, professional …" at bounding box center [268, 149] width 31 height 10
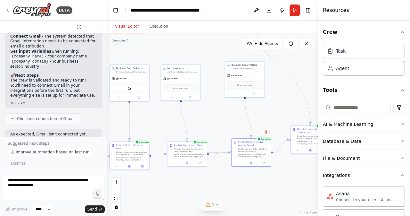
drag, startPoint x: 271, startPoint y: 185, endPoint x: 255, endPoint y: 188, distance: 16.3
click at [255, 188] on div ".deletable-edge-delete-btn { width: 20px; height: 20px; border: 0px solid #ffff…" at bounding box center [212, 124] width 211 height 182
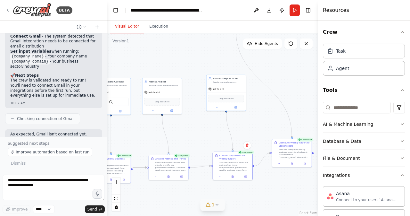
drag, startPoint x: 275, startPoint y: 109, endPoint x: 257, endPoint y: 122, distance: 22.7
click at [257, 122] on div ".deletable-edge-delete-btn { width: 20px; height: 20px; border: 0px solid #ffff…" at bounding box center [212, 124] width 211 height 182
click at [221, 80] on div "Create comprehensive, professional weekly business reports that synthesize data…" at bounding box center [228, 81] width 31 height 3
drag, startPoint x: 274, startPoint y: 94, endPoint x: 250, endPoint y: 141, distance: 52.7
click at [250, 141] on div ".deletable-edge-delete-btn { width: 20px; height: 20px; border: 0px solid #ffff…" at bounding box center [212, 124] width 211 height 182
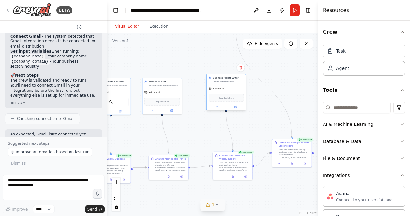
click at [226, 84] on div "Business Report Writer Create comprehensive, professional weekly business repor…" at bounding box center [226, 79] width 39 height 10
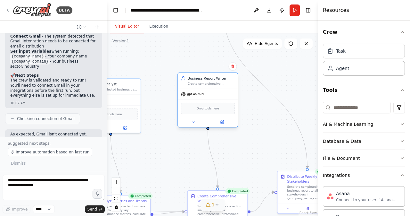
drag, startPoint x: 240, startPoint y: 112, endPoint x: 217, endPoint y: 102, distance: 25.0
click at [238, 144] on div ".deletable-edge-delete-btn { width: 20px; height: 20px; border: 0px solid #ffff…" at bounding box center [212, 124] width 211 height 182
click at [192, 122] on icon at bounding box center [194, 121] width 4 height 4
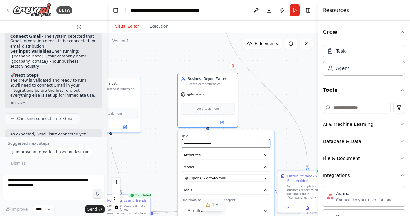
drag, startPoint x: 217, startPoint y: 144, endPoint x: 180, endPoint y: 142, distance: 36.6
click at [178, 141] on div "**********" at bounding box center [226, 186] width 96 height 112
click at [228, 154] on button "Attributes" at bounding box center [226, 154] width 88 height 9
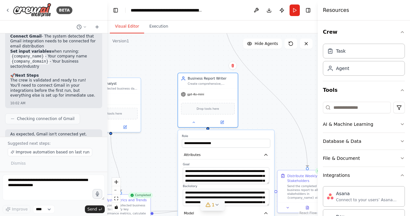
click at [268, 182] on textarea "**********" at bounding box center [226, 175] width 87 height 17
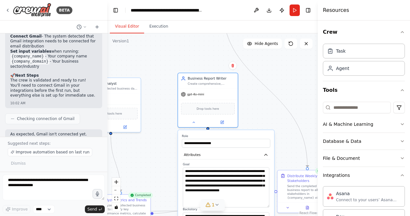
drag, startPoint x: 268, startPoint y: 182, endPoint x: 270, endPoint y: 205, distance: 23.5
drag, startPoint x: 246, startPoint y: 196, endPoint x: 179, endPoint y: 169, distance: 72.5
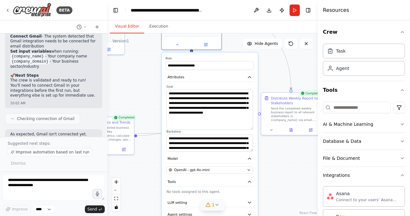
drag, startPoint x: 290, startPoint y: 152, endPoint x: 278, endPoint y: 59, distance: 93.1
click at [279, 59] on div ".deletable-edge-delete-btn { width: 20px; height: 20px; border: 0px solid #ffff…" at bounding box center [212, 124] width 211 height 182
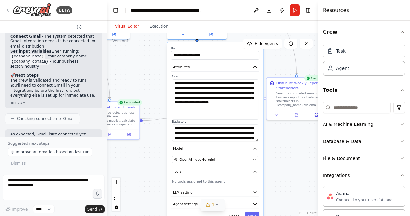
drag, startPoint x: 257, startPoint y: 136, endPoint x: 255, endPoint y: 141, distance: 5.2
click at [255, 140] on div "**********" at bounding box center [215, 133] width 96 height 182
click at [258, 140] on textarea "**********" at bounding box center [215, 132] width 87 height 17
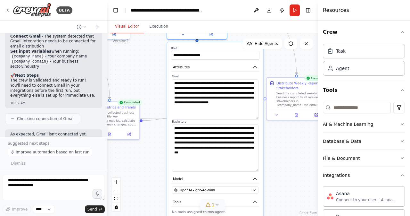
drag, startPoint x: 256, startPoint y: 139, endPoint x: 257, endPoint y: 177, distance: 37.2
click at [258, 171] on textarea "**********" at bounding box center [215, 147] width 87 height 47
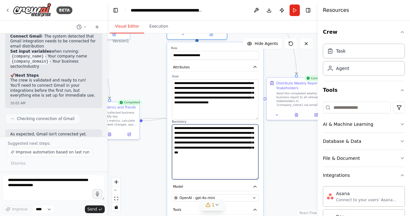
drag, startPoint x: 226, startPoint y: 159, endPoint x: 164, endPoint y: 125, distance: 71.2
click at [164, 125] on div ".deletable-edge-delete-btn { width: 20px; height: 20px; border: 0px solid #ffff…" at bounding box center [212, 124] width 211 height 182
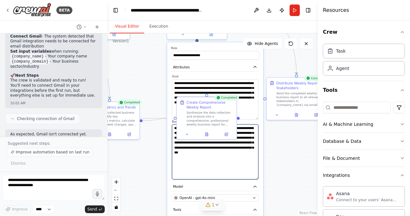
click at [223, 167] on textarea "**********" at bounding box center [215, 151] width 87 height 55
drag, startPoint x: 216, startPoint y: 155, endPoint x: 175, endPoint y: 131, distance: 47.2
click at [170, 128] on div "**********" at bounding box center [215, 152] width 96 height 220
click at [294, 157] on div ".deletable-edge-delete-btn { width: 20px; height: 20px; border: 0px solid #ffff…" at bounding box center [212, 124] width 211 height 182
click at [255, 64] on icon "button" at bounding box center [255, 66] width 5 height 5
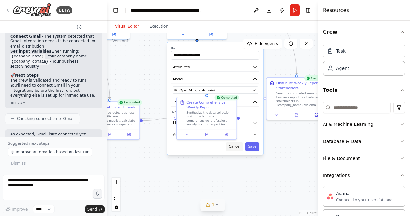
click at [235, 149] on button "Cancel" at bounding box center [234, 146] width 17 height 9
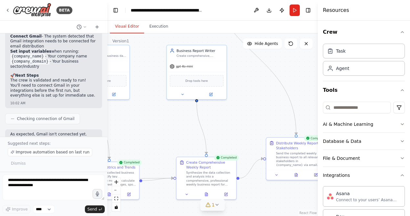
drag, startPoint x: 233, startPoint y: 72, endPoint x: 233, endPoint y: 132, distance: 59.9
click at [233, 132] on div ".deletable-edge-delete-btn { width: 20px; height: 20px; border: 0px solid #ffff…" at bounding box center [212, 124] width 211 height 182
click at [182, 93] on icon at bounding box center [183, 93] width 2 height 1
click at [183, 94] on icon at bounding box center [183, 93] width 4 height 4
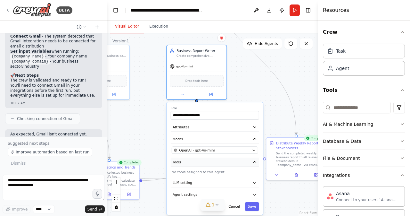
click at [232, 162] on button "Tools" at bounding box center [215, 161] width 88 height 9
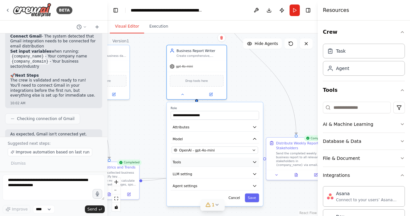
click at [232, 162] on button "Tools" at bounding box center [215, 161] width 88 height 9
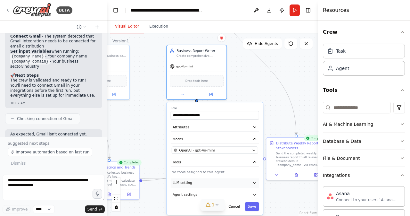
click at [229, 181] on button "LLM setting" at bounding box center [215, 182] width 88 height 9
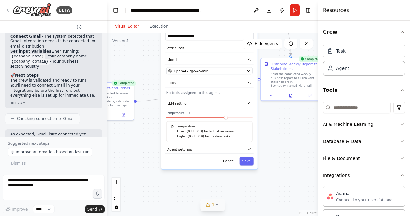
drag, startPoint x: 291, startPoint y: 193, endPoint x: 288, endPoint y: 118, distance: 75.4
click at [288, 118] on div ".deletable-edge-delete-btn { width: 20px; height: 20px; border: 0px solid #ffff…" at bounding box center [212, 124] width 211 height 182
click at [189, 152] on button "Agent settings" at bounding box center [209, 148] width 88 height 9
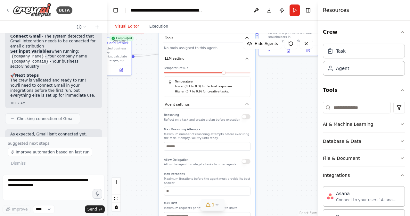
drag, startPoint x: 278, startPoint y: 194, endPoint x: 275, endPoint y: 148, distance: 45.9
click at [275, 148] on div ".deletable-edge-delete-btn { width: 20px; height: 20px; border: 0px solid #ffff…" at bounding box center [212, 124] width 211 height 182
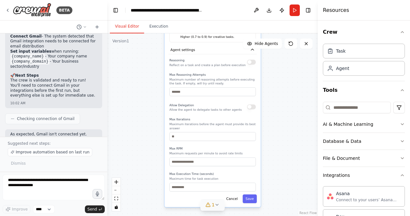
drag, startPoint x: 286, startPoint y: 184, endPoint x: 292, endPoint y: 133, distance: 51.3
click at [292, 133] on div ".deletable-edge-delete-btn { width: 20px; height: 20px; border: 0px solid #ffff…" at bounding box center [212, 124] width 211 height 182
click at [233, 194] on button "Cancel" at bounding box center [231, 198] width 17 height 9
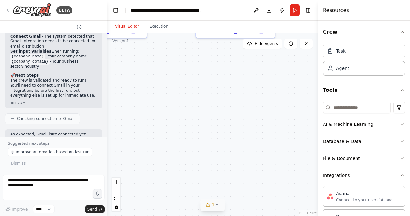
drag, startPoint x: 190, startPoint y: 101, endPoint x: 247, endPoint y: 196, distance: 111.0
click at [250, 200] on div ".deletable-edge-delete-btn { width: 20px; height: 20px; border: 0px solid #ffff…" at bounding box center [212, 124] width 211 height 182
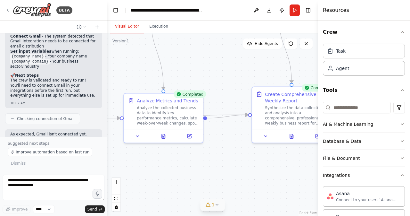
drag, startPoint x: 195, startPoint y: 104, endPoint x: 227, endPoint y: 176, distance: 78.6
click at [227, 176] on div ".deletable-edge-delete-btn { width: 20px; height: 20px; border: 0px solid #ffff…" at bounding box center [212, 124] width 211 height 182
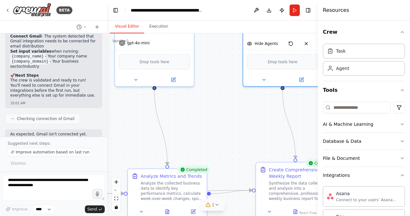
drag, startPoint x: 227, startPoint y: 91, endPoint x: 231, endPoint y: 159, distance: 67.7
click at [232, 160] on div ".deletable-edge-delete-btn { width: 20px; height: 20px; border: 0px solid #ffff…" at bounding box center [212, 124] width 211 height 182
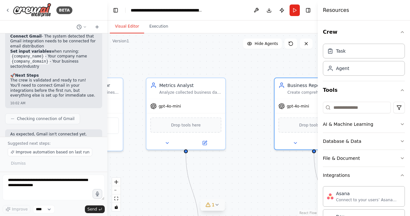
drag, startPoint x: 212, startPoint y: 121, endPoint x: 244, endPoint y: 171, distance: 59.2
click at [245, 173] on div ".deletable-edge-delete-btn { width: 20px; height: 20px; border: 0px solid #ffff…" at bounding box center [212, 124] width 211 height 182
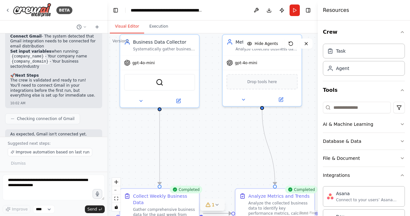
drag, startPoint x: 233, startPoint y: 161, endPoint x: 300, endPoint y: 123, distance: 77.2
click at [301, 123] on div ".deletable-edge-delete-btn { width: 20px; height: 20px; border: 0px solid #ffff…" at bounding box center [212, 124] width 211 height 182
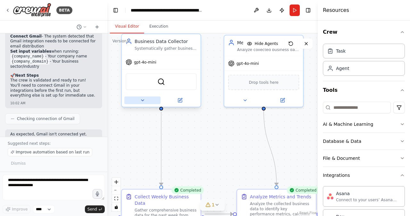
click at [141, 99] on icon at bounding box center [142, 100] width 5 height 5
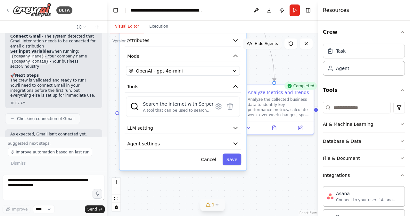
drag, startPoint x: 263, startPoint y: 171, endPoint x: 261, endPoint y: 43, distance: 127.9
click at [261, 43] on div "Version 1 Show Tools Hide Agents .deletable-edge-delete-btn { width: 20px; heig…" at bounding box center [212, 124] width 211 height 182
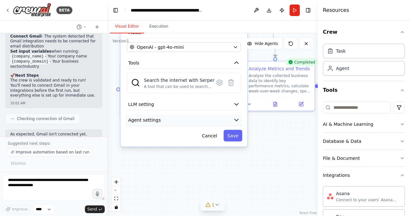
click at [233, 120] on button "Agent settings" at bounding box center [184, 120] width 117 height 12
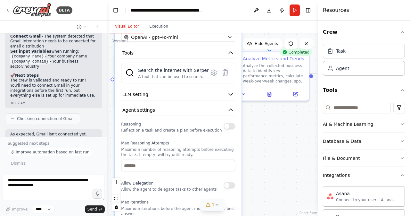
drag, startPoint x: 272, startPoint y: 187, endPoint x: 267, endPoint y: 178, distance: 10.7
click at [267, 178] on div ".deletable-edge-delete-btn { width: 20px; height: 20px; border: 0px solid #ffff…" at bounding box center [212, 124] width 211 height 182
click at [231, 111] on icon "button" at bounding box center [231, 111] width 6 height 6
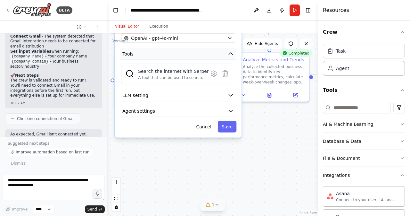
click at [227, 54] on button "Tools" at bounding box center [178, 54] width 117 height 12
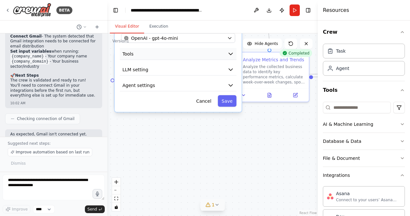
click at [226, 53] on button "Tools" at bounding box center [178, 54] width 117 height 12
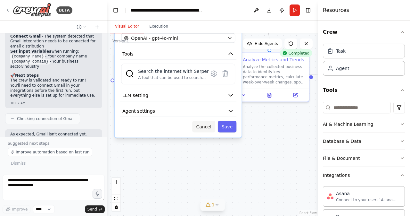
click at [206, 129] on button "Cancel" at bounding box center [203, 127] width 23 height 12
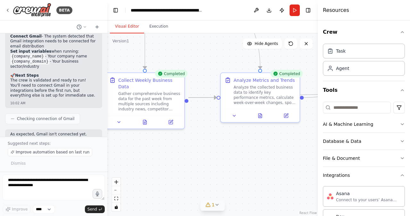
drag, startPoint x: 268, startPoint y: 167, endPoint x: 240, endPoint y: 228, distance: 67.1
click at [240, 215] on html "BETA Set up a crew that collects data from multiple sources, creates comprehens…" at bounding box center [205, 108] width 410 height 216
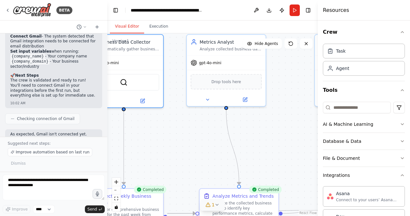
drag, startPoint x: 217, startPoint y: 90, endPoint x: 214, endPoint y: 166, distance: 75.7
click at [214, 168] on div ".deletable-edge-delete-btn { width: 20px; height: 20px; border: 0px solid #ffff…" at bounding box center [212, 124] width 211 height 182
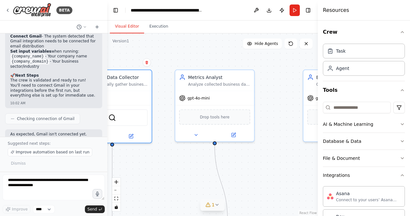
drag, startPoint x: 292, startPoint y: 112, endPoint x: 281, endPoint y: 145, distance: 34.7
click at [281, 145] on div ".deletable-edge-delete-btn { width: 20px; height: 20px; border: 0px solid #ffff…" at bounding box center [212, 124] width 211 height 182
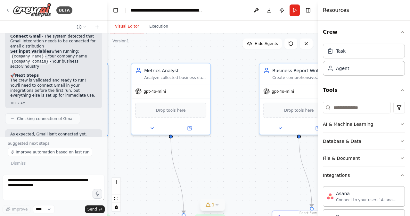
drag, startPoint x: 283, startPoint y: 159, endPoint x: 213, endPoint y: 148, distance: 71.1
click at [213, 148] on div ".deletable-edge-delete-btn { width: 20px; height: 20px; border: 0px solid #ffff…" at bounding box center [212, 124] width 211 height 182
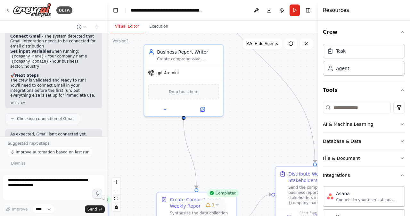
drag, startPoint x: 290, startPoint y: 151, endPoint x: 201, endPoint y: 137, distance: 90.1
click at [201, 137] on div ".deletable-edge-delete-btn { width: 20px; height: 20px; border: 0px solid #ffff…" at bounding box center [212, 124] width 211 height 182
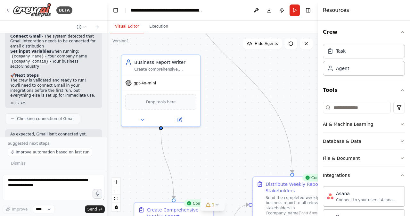
drag, startPoint x: 261, startPoint y: 143, endPoint x: 238, endPoint y: 155, distance: 26.7
click at [238, 155] on div ".deletable-edge-delete-btn { width: 20px; height: 20px; border: 0px solid #ffff…" at bounding box center [212, 124] width 211 height 182
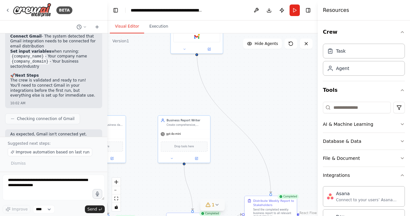
drag, startPoint x: 245, startPoint y: 131, endPoint x: 245, endPoint y: 167, distance: 36.2
click at [245, 167] on div ".deletable-edge-delete-btn { width: 20px; height: 20px; border: 0px solid #ffff…" at bounding box center [212, 124] width 211 height 182
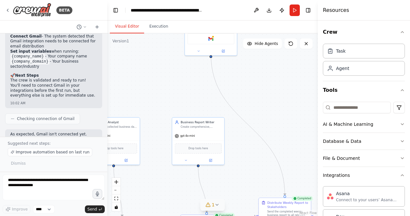
drag, startPoint x: 252, startPoint y: 98, endPoint x: 265, endPoint y: 82, distance: 21.4
click at [265, 82] on div ".deletable-edge-delete-btn { width: 20px; height: 20px; border: 0px solid #ffff…" at bounding box center [212, 124] width 211 height 182
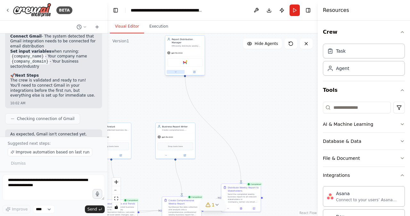
drag, startPoint x: 267, startPoint y: 96, endPoint x: 175, endPoint y: 70, distance: 95.1
click at [226, 107] on div ".deletable-edge-delete-btn { width: 20px; height: 20px; border: 0px solid #ffff…" at bounding box center [212, 124] width 211 height 182
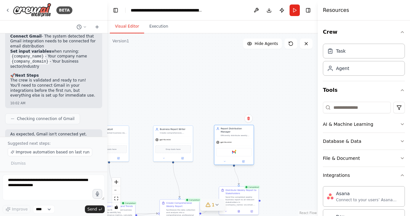
drag, startPoint x: 183, startPoint y: 43, endPoint x: 233, endPoint y: 132, distance: 101.9
click at [233, 134] on div "Efficiently distribute weekly business reports to all relevant stakeholders via…" at bounding box center [236, 135] width 31 height 3
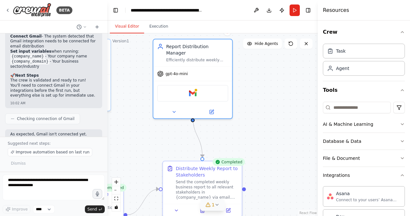
drag, startPoint x: 273, startPoint y: 157, endPoint x: 287, endPoint y: 98, distance: 60.6
click at [287, 98] on div ".deletable-edge-delete-btn { width: 20px; height: 20px; border: 0px solid #ffff…" at bounding box center [212, 124] width 211 height 182
click at [266, 44] on span "Hide Agents" at bounding box center [266, 43] width 23 height 5
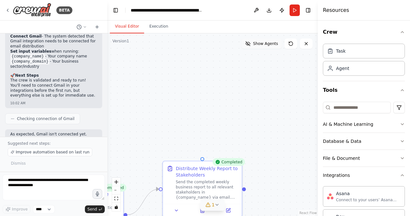
click at [266, 44] on span "Show Agents" at bounding box center [265, 43] width 25 height 5
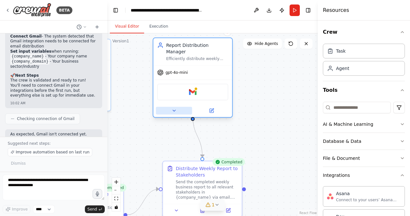
click at [172, 108] on icon at bounding box center [173, 110] width 5 height 5
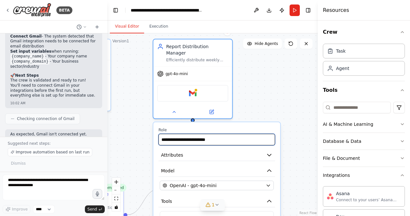
drag, startPoint x: 228, startPoint y: 135, endPoint x: 154, endPoint y: 131, distance: 74.1
click at [154, 131] on div "**********" at bounding box center [216, 203] width 127 height 162
click at [224, 135] on input "**********" at bounding box center [217, 140] width 117 height 12
click at [229, 134] on input "**********" at bounding box center [217, 140] width 117 height 12
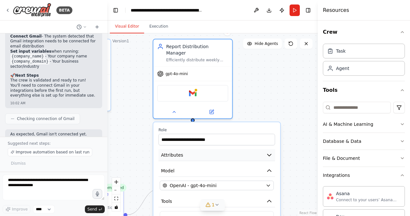
click at [242, 149] on button "Attributes" at bounding box center [217, 155] width 117 height 12
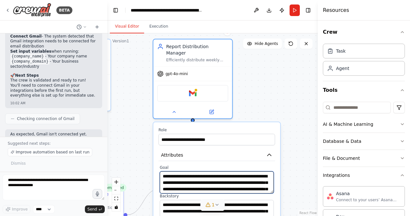
click at [271, 186] on textarea "**********" at bounding box center [217, 182] width 114 height 22
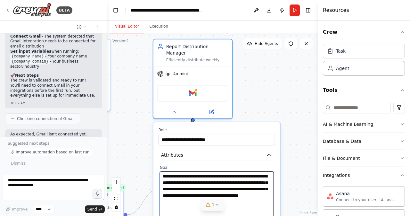
drag, startPoint x: 272, startPoint y: 184, endPoint x: 275, endPoint y: 211, distance: 26.8
click at [275, 211] on div "**********" at bounding box center [217, 206] width 117 height 83
drag, startPoint x: 251, startPoint y: 197, endPoint x: 155, endPoint y: 166, distance: 100.5
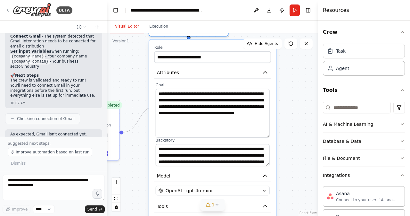
drag, startPoint x: 303, startPoint y: 185, endPoint x: 298, endPoint y: 100, distance: 85.0
click at [299, 100] on div ".deletable-edge-delete-btn { width: 20px; height: 20px; border: 0px solid #ffff…" at bounding box center [212, 124] width 211 height 182
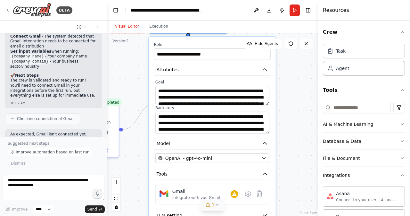
drag, startPoint x: 268, startPoint y: 127, endPoint x: 268, endPoint y: 119, distance: 7.7
click at [264, 93] on textarea "**********" at bounding box center [212, 95] width 114 height 19
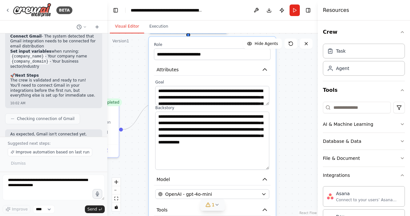
drag, startPoint x: 267, startPoint y: 126, endPoint x: 237, endPoint y: 160, distance: 45.4
click at [268, 162] on textarea "**********" at bounding box center [212, 141] width 114 height 58
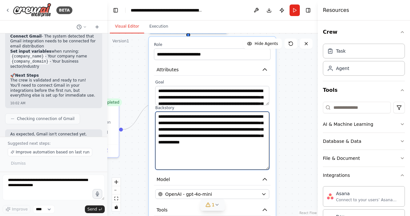
drag, startPoint x: 169, startPoint y: 128, endPoint x: 154, endPoint y: 103, distance: 29.7
click at [154, 103] on div "**********" at bounding box center [212, 124] width 117 height 90
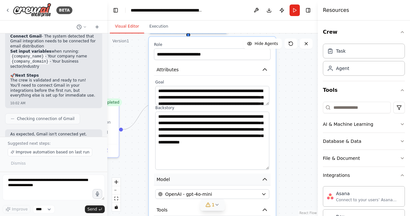
click at [244, 173] on button "Model" at bounding box center [212, 179] width 117 height 12
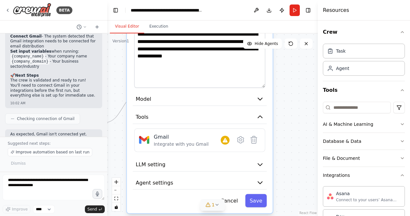
drag, startPoint x: 278, startPoint y: 200, endPoint x: 272, endPoint y: 119, distance: 81.0
click at [274, 119] on div ".deletable-edge-delete-btn { width: 20px; height: 20px; border: 0px solid #ffff…" at bounding box center [212, 124] width 211 height 182
click at [242, 136] on icon at bounding box center [240, 139] width 6 height 7
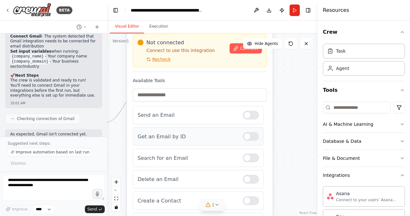
drag, startPoint x: 268, startPoint y: 120, endPoint x: 247, endPoint y: 128, distance: 22.7
click at [267, 191] on div "Gmail Integrate with you Gmail Not connected Connect to use this integration Re…" at bounding box center [200, 125] width 146 height 232
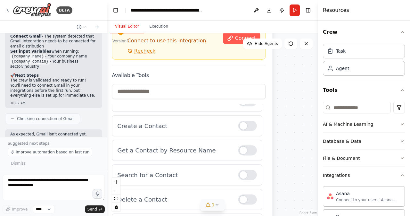
scroll to position [67, 0]
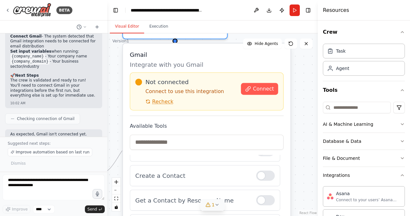
drag, startPoint x: 289, startPoint y: 129, endPoint x: 273, endPoint y: 154, distance: 29.2
click at [302, 178] on div ".deletable-edge-delete-btn { width: 20px; height: 20px; border: 0px solid #ffff…" at bounding box center [212, 124] width 211 height 182
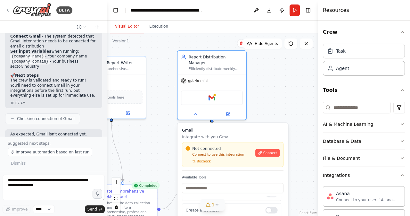
drag, startPoint x: 299, startPoint y: 113, endPoint x: 303, endPoint y: 168, distance: 54.7
click at [304, 167] on div ".deletable-edge-delete-btn { width: 20px; height: 20px; border: 0px solid #ffff…" at bounding box center [212, 124] width 211 height 182
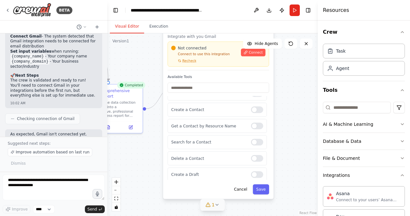
drag, startPoint x: 308, startPoint y: 177, endPoint x: 293, endPoint y: 72, distance: 105.9
click at [294, 70] on div ".deletable-edge-delete-btn { width: 20px; height: 20px; border: 0px solid #ffff…" at bounding box center [212, 124] width 211 height 182
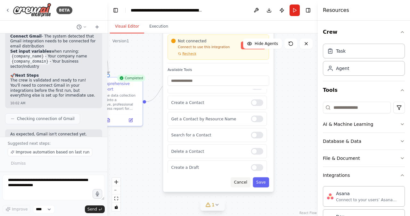
click at [243, 180] on button "Cancel" at bounding box center [241, 182] width 20 height 10
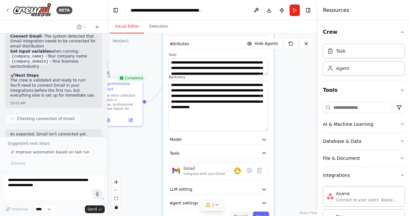
click at [244, 211] on button "Cancel" at bounding box center [241, 216] width 20 height 10
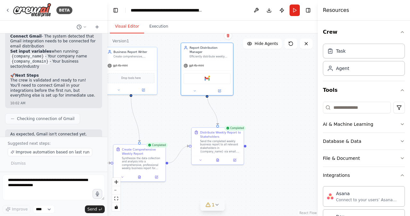
drag, startPoint x: 217, startPoint y: 145, endPoint x: 216, endPoint y: 194, distance: 49.0
click at [216, 194] on div ".deletable-edge-delete-btn { width: 20px; height: 20px; border: 0px solid #ffff…" at bounding box center [212, 124] width 211 height 182
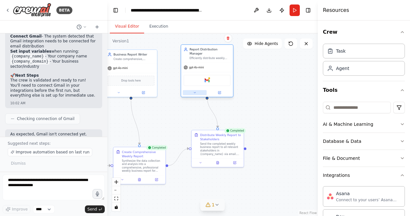
click at [196, 91] on icon at bounding box center [195, 93] width 4 height 4
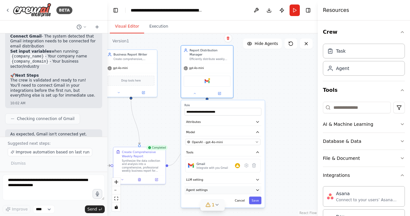
click at [217, 186] on button "Agent settings" at bounding box center [223, 190] width 77 height 8
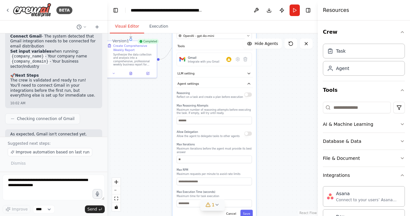
drag, startPoint x: 278, startPoint y: 198, endPoint x: 269, endPoint y: 92, distance: 106.4
click at [269, 92] on div ".deletable-edge-delete-btn { width: 20px; height: 20px; border: 0px solid #ffff…" at bounding box center [212, 124] width 211 height 182
click at [231, 210] on button "Cancel" at bounding box center [231, 214] width 15 height 8
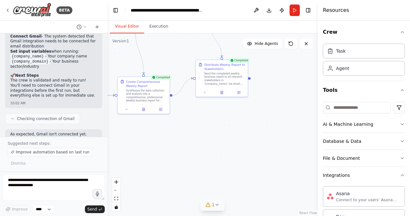
drag, startPoint x: 201, startPoint y: 153, endPoint x: 213, endPoint y: 189, distance: 38.1
click at [213, 189] on div ".deletable-edge-delete-btn { width: 20px; height: 20px; border: 0px solid #ffff…" at bounding box center [212, 124] width 211 height 182
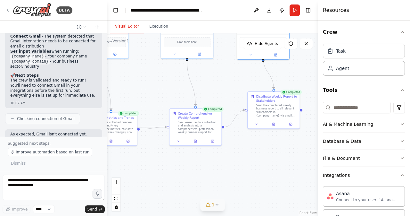
drag, startPoint x: 206, startPoint y: 136, endPoint x: 298, endPoint y: 164, distance: 96.4
click at [325, 174] on div "BETA Set up a crew that collects data from multiple sources, creates comprehens…" at bounding box center [205, 108] width 410 height 216
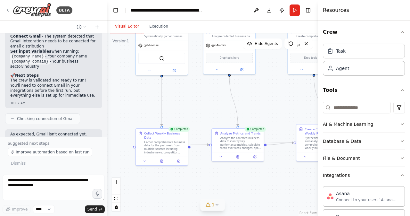
drag, startPoint x: 173, startPoint y: 111, endPoint x: 218, endPoint y: 114, distance: 45.3
click at [255, 120] on div ".deletable-edge-delete-btn { width: 20px; height: 20px; border: 0px solid #ffff…" at bounding box center [212, 124] width 211 height 182
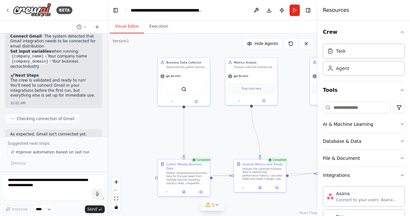
drag, startPoint x: 190, startPoint y: 119, endPoint x: 195, endPoint y: 146, distance: 27.8
click at [195, 146] on div ".deletable-edge-delete-btn { width: 20px; height: 20px; border: 0px solid #ffff…" at bounding box center [212, 124] width 211 height 182
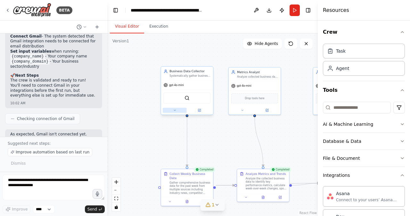
click at [175, 111] on icon at bounding box center [175, 110] width 4 height 4
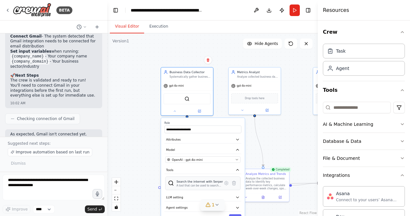
click at [215, 185] on div "A tool that can be used to search the internet with a search_query. Supports di…" at bounding box center [200, 186] width 46 height 4
click at [227, 183] on icon at bounding box center [227, 183] width 4 height 4
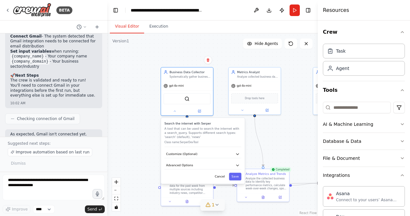
click at [170, 123] on h3 "Search the internet with Serper" at bounding box center [202, 123] width 77 height 4
click at [199, 130] on p "A tool that can be used to search the internet with a search_query. Supports di…" at bounding box center [202, 132] width 77 height 13
click at [222, 176] on button "Cancel" at bounding box center [219, 176] width 15 height 8
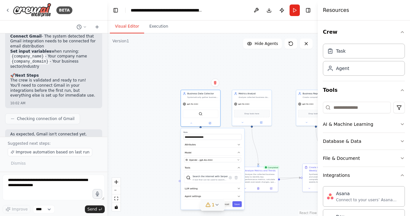
click at [228, 203] on button "Cancel" at bounding box center [226, 204] width 12 height 6
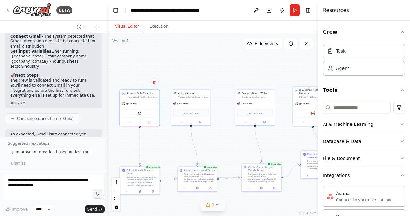
drag, startPoint x: 250, startPoint y: 145, endPoint x: 151, endPoint y: 139, distance: 98.8
click at [147, 139] on div ".deletable-edge-delete-btn { width: 20px; height: 20px; border: 0px solid #ffff…" at bounding box center [212, 124] width 211 height 182
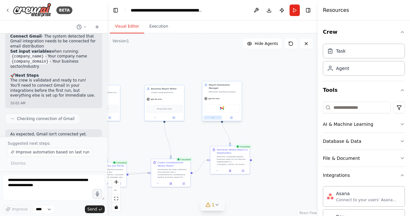
click at [212, 116] on button at bounding box center [213, 118] width 18 height 4
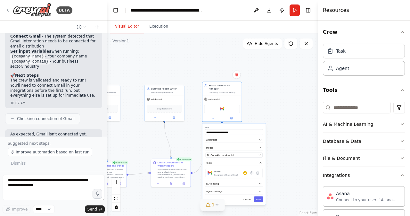
click at [194, 138] on div ".deletable-edge-delete-btn { width: 20px; height: 20px; border: 0px solid #ffff…" at bounding box center [212, 124] width 211 height 182
click at [247, 196] on button "Cancel" at bounding box center [247, 199] width 12 height 6
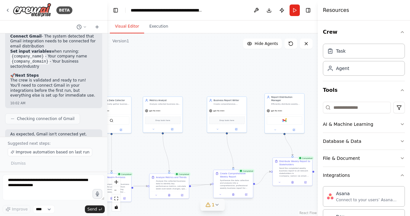
drag, startPoint x: 246, startPoint y: 189, endPoint x: 245, endPoint y: 174, distance: 14.8
click at [308, 200] on div ".deletable-edge-delete-btn { width: 20px; height: 20px; border: 0px solid #ffff…" at bounding box center [212, 124] width 211 height 182
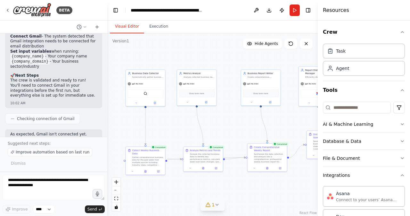
drag, startPoint x: 198, startPoint y: 162, endPoint x: 226, endPoint y: 127, distance: 44.7
click at [226, 127] on div ".deletable-edge-delete-btn { width: 20px; height: 20px; border: 0px solid #ffff…" at bounding box center [212, 124] width 211 height 182
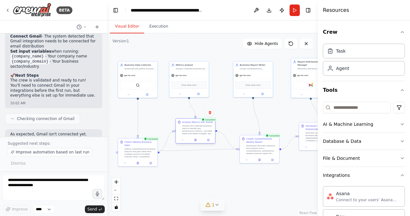
drag, startPoint x: 205, startPoint y: 146, endPoint x: 204, endPoint y: 126, distance: 20.2
click at [204, 126] on div "Analyze the collected business data to identify key performance metrics, calcul…" at bounding box center [197, 129] width 31 height 10
drag, startPoint x: 268, startPoint y: 145, endPoint x: 262, endPoint y: 151, distance: 8.4
click at [262, 151] on div "Synthesize the data collection and analysis into a comprehensive, professional …" at bounding box center [255, 155] width 31 height 10
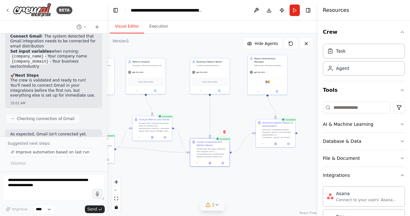
drag, startPoint x: 295, startPoint y: 186, endPoint x: 252, endPoint y: 183, distance: 43.4
click at [252, 183] on div ".deletable-edge-delete-btn { width: 20px; height: 20px; border: 0px solid #ffff…" at bounding box center [212, 124] width 211 height 182
drag, startPoint x: 270, startPoint y: 126, endPoint x: 273, endPoint y: 144, distance: 17.9
click at [273, 144] on div "Distribute Weekly Report to Stakeholders Send the completed weekly business rep…" at bounding box center [279, 145] width 31 height 17
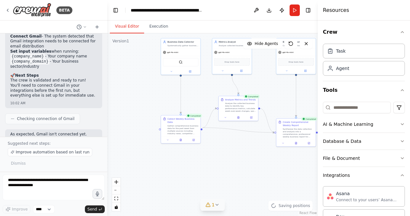
drag, startPoint x: 153, startPoint y: 177, endPoint x: 239, endPoint y: 157, distance: 88.5
click at [239, 157] on div ".deletable-edge-delete-btn { width: 20px; height: 20px; border: 0px solid #ffff…" at bounding box center [212, 124] width 211 height 182
click at [178, 124] on div "Gather comprehensive business data for the past week from multiple sources incl…" at bounding box center [183, 129] width 31 height 10
click at [169, 138] on icon at bounding box center [168, 139] width 3 height 3
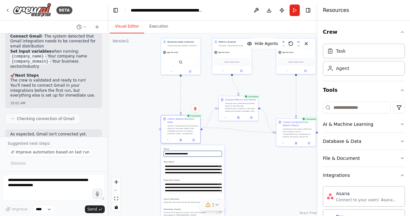
drag, startPoint x: 195, startPoint y: 150, endPoint x: 155, endPoint y: 147, distance: 39.9
click at [155, 147] on div ".deletable-edge-delete-btn { width: 20px; height: 20px; border: 0px solid #ffff…" at bounding box center [212, 124] width 211 height 182
click at [193, 151] on input "**********" at bounding box center [193, 154] width 58 height 6
drag, startPoint x: 199, startPoint y: 150, endPoint x: 113, endPoint y: 146, distance: 85.7
click at [113, 146] on div ".deletable-edge-delete-btn { width: 20px; height: 20px; border: 0px solid #ffff…" at bounding box center [212, 124] width 211 height 182
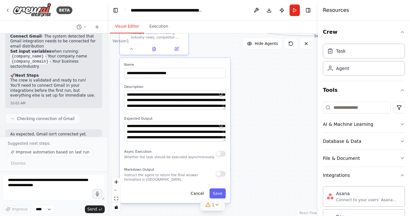
drag, startPoint x: 240, startPoint y: 174, endPoint x: 266, endPoint y: 112, distance: 67.4
click at [266, 112] on div ".deletable-edge-delete-btn { width: 20px; height: 20px; border: 0px solid #ffff…" at bounding box center [212, 124] width 211 height 182
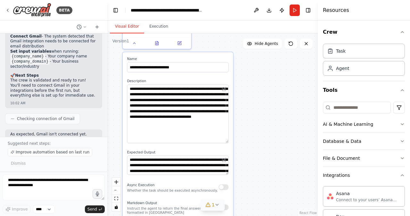
drag, startPoint x: 227, startPoint y: 96, endPoint x: 226, endPoint y: 136, distance: 39.4
click at [226, 136] on textarea "**********" at bounding box center [178, 113] width 102 height 59
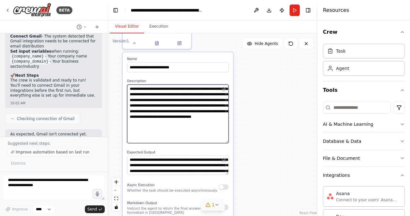
drag, startPoint x: 214, startPoint y: 121, endPoint x: 117, endPoint y: 82, distance: 104.4
click at [117, 82] on div ".deletable-edge-delete-btn { width: 20px; height: 20px; border: 0px solid #ffff…" at bounding box center [212, 124] width 211 height 182
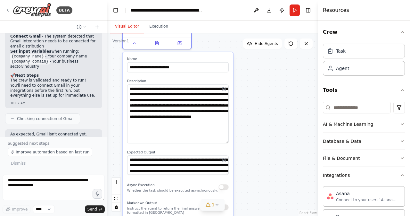
click at [225, 170] on div "**********" at bounding box center [178, 144] width 111 height 184
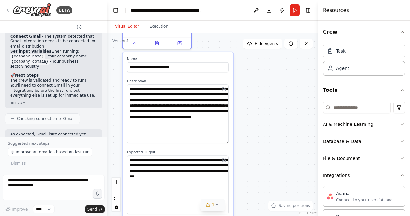
drag, startPoint x: 227, startPoint y: 167, endPoint x: 227, endPoint y: 195, distance: 28.2
click at [227, 195] on textarea "**********" at bounding box center [178, 184] width 102 height 59
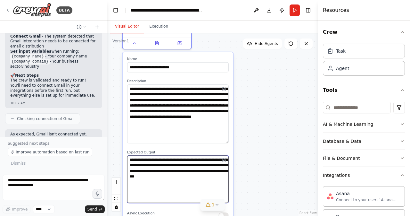
drag, startPoint x: 222, startPoint y: 171, endPoint x: 130, endPoint y: 150, distance: 94.7
click at [124, 150] on div "**********" at bounding box center [178, 158] width 111 height 212
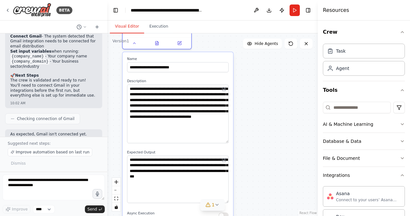
click at [263, 186] on div ".deletable-edge-delete-btn { width: 20px; height: 20px; border: 0px solid #ffff…" at bounding box center [212, 124] width 211 height 182
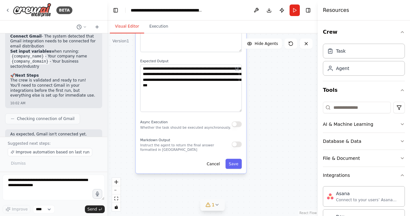
drag, startPoint x: 254, startPoint y: 203, endPoint x: 250, endPoint y: 133, distance: 69.7
click at [267, 109] on div ".deletable-edge-delete-btn { width: 20px; height: 20px; border: 0px solid #ffff…" at bounding box center [212, 124] width 211 height 182
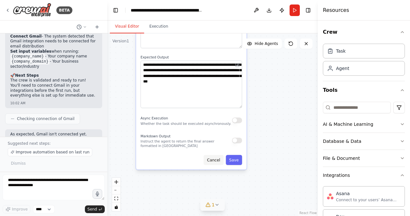
click at [214, 156] on button "Cancel" at bounding box center [214, 160] width 20 height 10
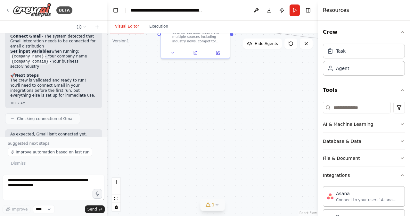
drag, startPoint x: 210, startPoint y: 160, endPoint x: 211, endPoint y: 138, distance: 21.8
click at [223, 195] on div ".deletable-edge-delete-btn { width: 20px; height: 20px; border: 0px solid #ffff…" at bounding box center [212, 124] width 211 height 182
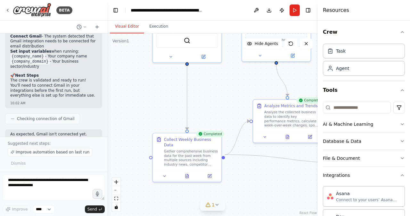
drag, startPoint x: 199, startPoint y: 89, endPoint x: 191, endPoint y: 214, distance: 125.6
click at [191, 214] on div ".deletable-edge-delete-btn { width: 20px; height: 20px; border: 0px solid #ffff…" at bounding box center [212, 124] width 211 height 182
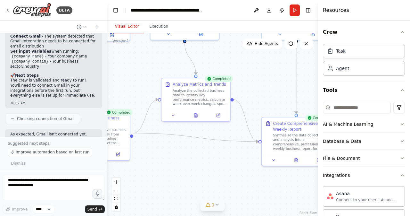
drag, startPoint x: 270, startPoint y: 182, endPoint x: 177, endPoint y: 159, distance: 96.1
click at [177, 159] on div ".deletable-edge-delete-btn { width: 20px; height: 20px; border: 0px solid #ffff…" at bounding box center [212, 124] width 211 height 182
click at [192, 88] on div "Analyze the collected business data to identify key performance metrics, calcul…" at bounding box center [198, 96] width 54 height 18
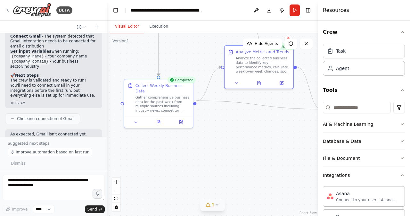
drag, startPoint x: 173, startPoint y: 174, endPoint x: 236, endPoint y: 141, distance: 71.4
click at [238, 141] on div ".deletable-edge-delete-btn { width: 20px; height: 20px; border: 0px solid #ffff…" at bounding box center [212, 124] width 211 height 182
click at [159, 118] on icon at bounding box center [158, 120] width 3 height 4
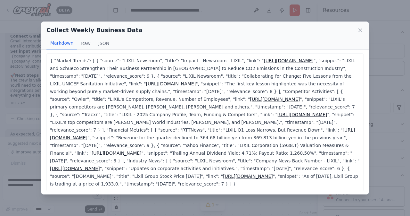
scroll to position [3, 0]
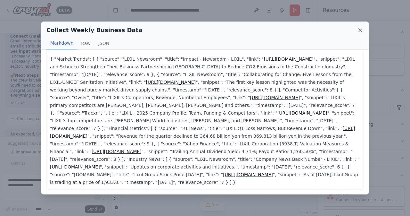
click at [362, 30] on icon at bounding box center [360, 30] width 6 height 6
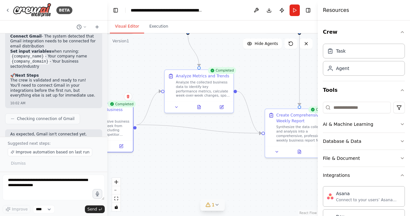
drag, startPoint x: 279, startPoint y: 136, endPoint x: 223, endPoint y: 160, distance: 61.6
click at [223, 160] on div ".deletable-edge-delete-btn { width: 20px; height: 20px; border: 0px solid #ffff…" at bounding box center [212, 124] width 211 height 182
click at [199, 107] on icon at bounding box center [199, 106] width 3 height 4
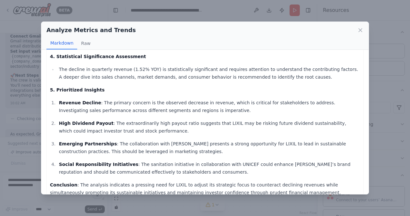
scroll to position [333, 0]
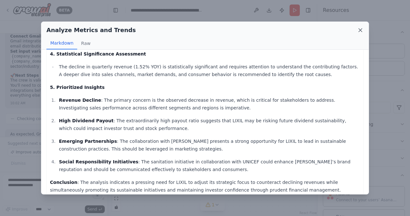
click at [361, 28] on icon at bounding box center [360, 30] width 6 height 6
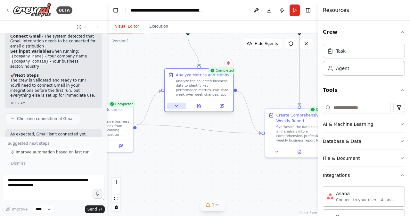
click at [179, 108] on button at bounding box center [176, 106] width 19 height 7
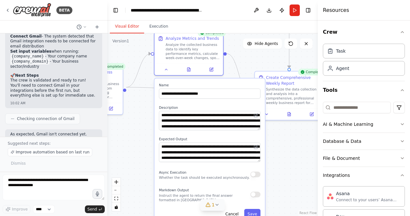
drag, startPoint x: 303, startPoint y: 191, endPoint x: 293, endPoint y: 153, distance: 39.2
click at [293, 153] on div ".deletable-edge-delete-btn { width: 20px; height: 20px; border: 0px solid #ffff…" at bounding box center [212, 124] width 211 height 182
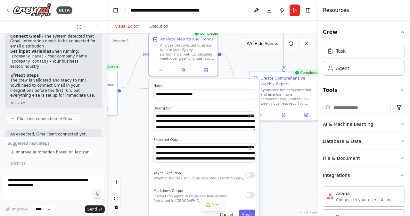
drag, startPoint x: 287, startPoint y: 148, endPoint x: 282, endPoint y: 149, distance: 5.5
click at [282, 149] on div ".deletable-edge-delete-btn { width: 20px; height: 20px; border: 0px solid #ffff…" at bounding box center [212, 124] width 211 height 182
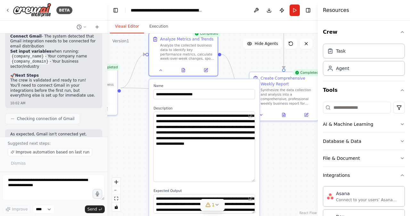
drag, startPoint x: 253, startPoint y: 128, endPoint x: 251, endPoint y: 179, distance: 51.0
click at [251, 179] on textarea "**********" at bounding box center [204, 147] width 102 height 70
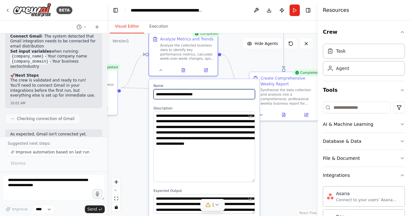
drag, startPoint x: 205, startPoint y: 94, endPoint x: 147, endPoint y: 92, distance: 58.7
click at [147, 92] on div ".deletable-edge-delete-btn { width: 20px; height: 20px; border: 0px solid #ffff…" at bounding box center [212, 124] width 211 height 182
click at [203, 95] on input "**********" at bounding box center [204, 94] width 102 height 10
click at [212, 93] on input "**********" at bounding box center [204, 94] width 102 height 10
click at [215, 93] on input "**********" at bounding box center [204, 94] width 102 height 10
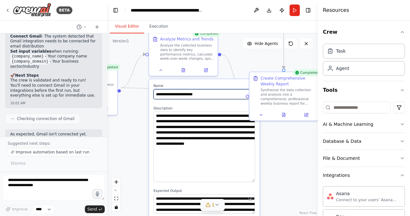
drag, startPoint x: 210, startPoint y: 95, endPoint x: 141, endPoint y: 94, distance: 68.6
click at [141, 94] on div ".deletable-edge-delete-btn { width: 20px; height: 20px; border: 0px solid #ffff…" at bounding box center [212, 124] width 211 height 182
drag, startPoint x: 156, startPoint y: 94, endPoint x: 205, endPoint y: 93, distance: 49.4
click at [205, 93] on input "**********" at bounding box center [204, 94] width 102 height 10
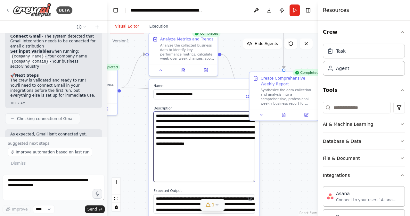
click at [185, 159] on textarea "**********" at bounding box center [204, 147] width 102 height 70
drag, startPoint x: 184, startPoint y: 158, endPoint x: 153, endPoint y: 113, distance: 54.2
click at [153, 113] on div "**********" at bounding box center [204, 177] width 111 height 196
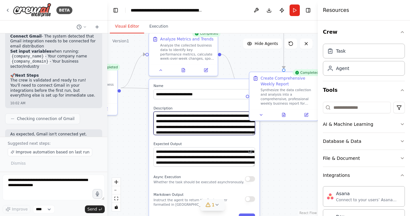
drag, startPoint x: 253, startPoint y: 180, endPoint x: 249, endPoint y: 132, distance: 48.2
click at [250, 132] on textarea "**********" at bounding box center [204, 123] width 102 height 23
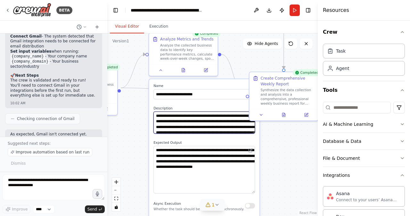
drag, startPoint x: 254, startPoint y: 163, endPoint x: 256, endPoint y: 191, distance: 28.3
click at [256, 191] on div "**********" at bounding box center [204, 167] width 111 height 176
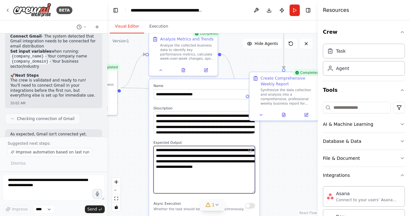
drag, startPoint x: 199, startPoint y: 174, endPoint x: 152, endPoint y: 148, distance: 53.8
click at [152, 148] on div "**********" at bounding box center [204, 167] width 111 height 176
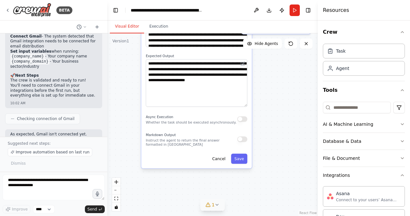
drag, startPoint x: 273, startPoint y: 194, endPoint x: 265, endPoint y: 107, distance: 86.9
click at [265, 107] on div ".deletable-edge-delete-btn { width: 20px; height: 20px; border: 0px solid #ffff…" at bounding box center [212, 124] width 211 height 182
click at [219, 159] on button "Cancel" at bounding box center [219, 158] width 20 height 10
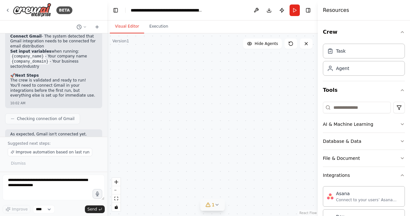
drag, startPoint x: 215, startPoint y: 153, endPoint x: 212, endPoint y: 191, distance: 37.6
click at [212, 193] on div ".deletable-edge-delete-btn { width: 20px; height: 20px; border: 0px solid #ffff…" at bounding box center [212, 124] width 211 height 182
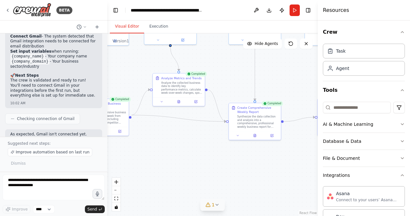
drag, startPoint x: 194, startPoint y: 100, endPoint x: 195, endPoint y: 173, distance: 73.1
click at [197, 178] on div ".deletable-edge-delete-btn { width: 20px; height: 20px; border: 0px solid #ffff…" at bounding box center [212, 124] width 211 height 182
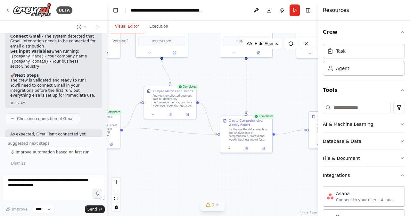
drag, startPoint x: 206, startPoint y: 168, endPoint x: 194, endPoint y: 171, distance: 11.9
click at [196, 178] on div ".deletable-edge-delete-btn { width: 20px; height: 20px; border: 0px solid #ffff…" at bounding box center [212, 124] width 211 height 182
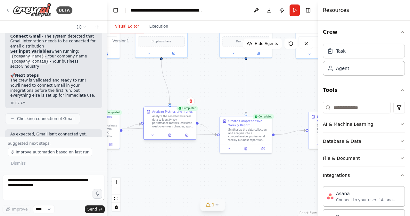
drag, startPoint x: 167, startPoint y: 95, endPoint x: 168, endPoint y: 117, distance: 22.8
click at [167, 116] on div "Analyze the collected business data to identify key performance metrics, calcul…" at bounding box center [172, 120] width 41 height 13
click at [171, 134] on icon at bounding box center [170, 135] width 2 height 3
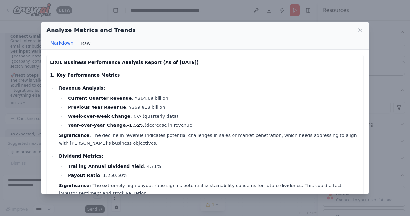
click at [85, 45] on button "Raw" at bounding box center [85, 43] width 17 height 12
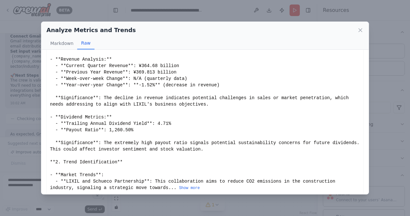
scroll to position [33, 0]
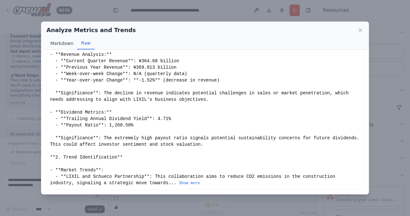
click at [59, 46] on button "Markdown" at bounding box center [61, 43] width 31 height 12
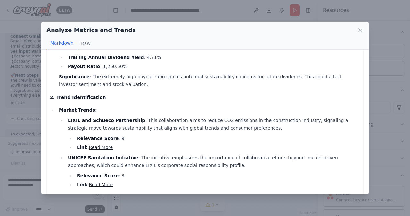
scroll to position [108, 0]
click at [360, 29] on icon at bounding box center [360, 30] width 6 height 6
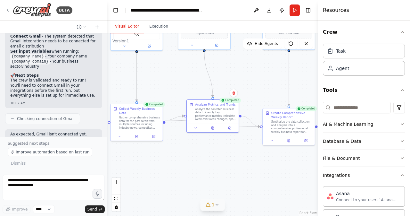
drag, startPoint x: 172, startPoint y: 185, endPoint x: 183, endPoint y: 168, distance: 19.5
click at [211, 176] on div ".deletable-edge-delete-btn { width: 20px; height: 20px; border: 0px solid #ffff…" at bounding box center [212, 124] width 211 height 182
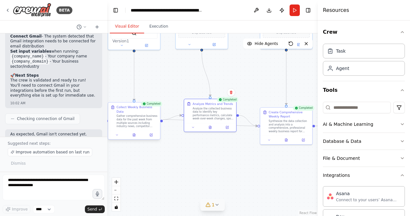
click at [134, 133] on div at bounding box center [134, 134] width 52 height 9
click at [134, 133] on icon at bounding box center [134, 134] width 2 height 3
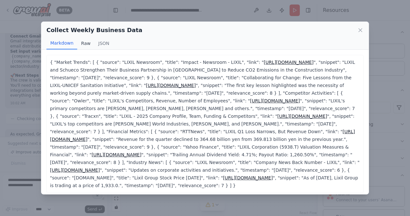
click at [84, 45] on button "Raw" at bounding box center [85, 43] width 17 height 12
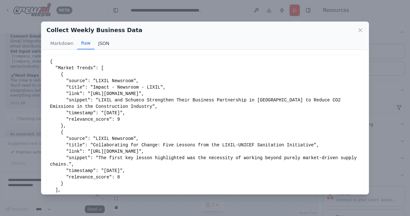
click at [101, 42] on button "JSON" at bounding box center [104, 43] width 19 height 12
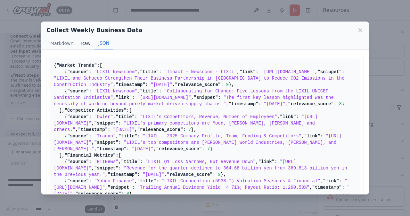
click at [88, 44] on button "Raw" at bounding box center [85, 43] width 17 height 12
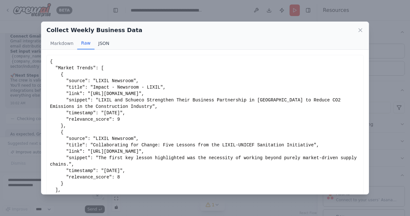
click at [102, 41] on button "JSON" at bounding box center [104, 43] width 19 height 12
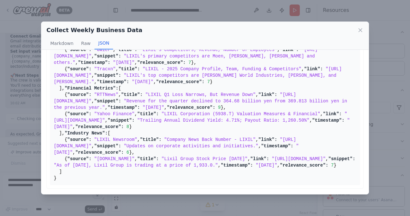
scroll to position [224, 0]
drag, startPoint x: 91, startPoint y: 115, endPoint x: 277, endPoint y: 115, distance: 186.2
click at [277, 104] on span ""[URL][DOMAIN_NAME]"" at bounding box center [175, 98] width 242 height 12
copy span "[URL][DOMAIN_NAME]"
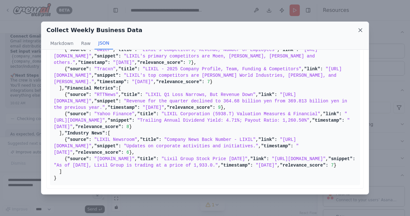
click at [360, 29] on icon at bounding box center [360, 30] width 6 height 6
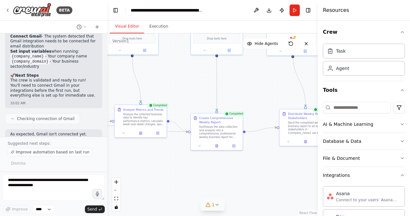
drag, startPoint x: 268, startPoint y: 160, endPoint x: 198, endPoint y: 167, distance: 69.9
click at [198, 167] on div ".deletable-edge-delete-btn { width: 20px; height: 20px; border: 0px solid #ffff…" at bounding box center [212, 124] width 211 height 182
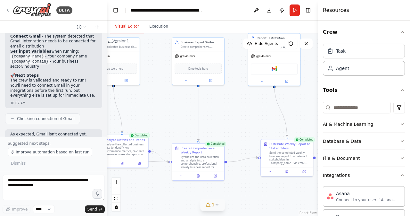
drag, startPoint x: 253, startPoint y: 91, endPoint x: 235, endPoint y: 120, distance: 33.9
click at [235, 120] on div ".deletable-edge-delete-btn { width: 20px; height: 20px; border: 0px solid #ffff…" at bounding box center [212, 124] width 211 height 182
click at [202, 152] on div "Create Comprehensive Weekly Report" at bounding box center [201, 149] width 41 height 8
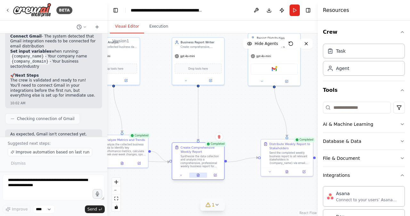
click at [198, 176] on icon at bounding box center [198, 176] width 1 height 0
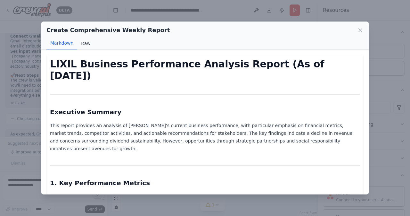
click at [85, 44] on button "Raw" at bounding box center [85, 43] width 17 height 12
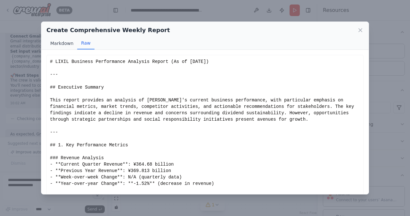
click at [61, 41] on button "Markdown" at bounding box center [61, 43] width 31 height 12
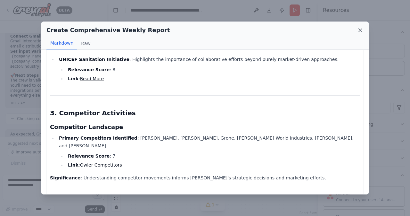
scroll to position [345, 0]
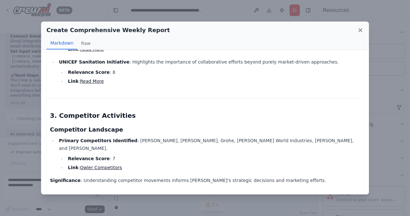
click at [363, 29] on icon at bounding box center [360, 30] width 6 height 6
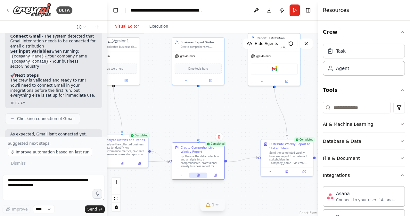
click at [199, 177] on button at bounding box center [198, 174] width 18 height 5
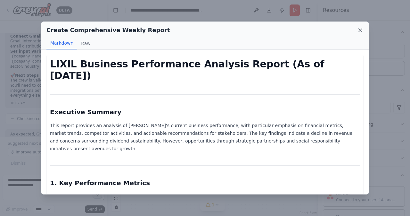
click at [360, 29] on icon at bounding box center [360, 30] width 3 height 3
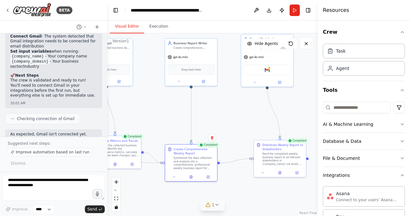
drag, startPoint x: 247, startPoint y: 192, endPoint x: 240, endPoint y: 193, distance: 7.1
click at [240, 193] on div ".deletable-edge-delete-btn { width: 20px; height: 20px; border: 0px solid #ffff…" at bounding box center [212, 124] width 211 height 182
click at [187, 150] on div "Create Comprehensive Weekly Report" at bounding box center [194, 150] width 41 height 8
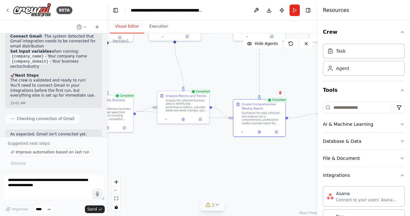
drag, startPoint x: 160, startPoint y: 200, endPoint x: 228, endPoint y: 155, distance: 81.2
click at [228, 155] on div ".deletable-edge-delete-btn { width: 20px; height: 20px; border: 0px solid #ffff…" at bounding box center [212, 124] width 211 height 182
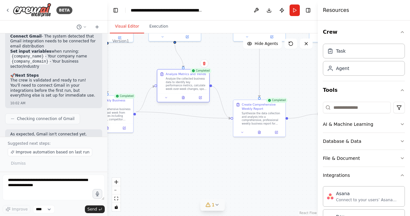
drag, startPoint x: 187, startPoint y: 110, endPoint x: 188, endPoint y: 90, distance: 20.2
click at [188, 90] on div "Analyze the collected business data to identify key performance metrics, calcul…" at bounding box center [186, 83] width 41 height 13
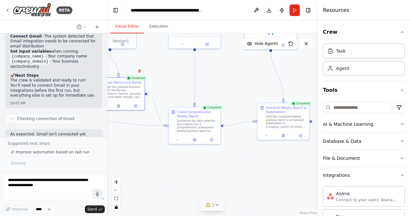
drag, startPoint x: 274, startPoint y: 169, endPoint x: 229, endPoint y: 180, distance: 46.6
click at [229, 180] on div ".deletable-edge-delete-btn { width: 20px; height: 20px; border: 0px solid #ffff…" at bounding box center [212, 124] width 211 height 182
click at [203, 121] on div "Synthesize the data collection and analysis into a comprehensive, professional …" at bounding box center [197, 124] width 41 height 13
click at [152, 99] on icon "Edge from 9ebc7157-1f41-4bb0-951b-332131521c8a to f279102a-d82e-4878-859e-2c7b4…" at bounding box center [156, 110] width 19 height 32
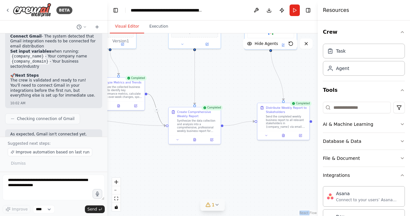
click at [152, 99] on icon "Edge from 9ebc7157-1f41-4bb0-951b-332131521c8a to f279102a-d82e-4878-859e-2c7b4…" at bounding box center [156, 110] width 19 height 32
drag, startPoint x: 152, startPoint y: 99, endPoint x: 131, endPoint y: 170, distance: 73.8
click at [131, 170] on div ".deletable-edge-delete-btn { width: 20px; height: 20px; border: 0px solid #ffff…" at bounding box center [212, 124] width 211 height 182
click at [196, 125] on div "Synthesize the data collection and analysis into a comprehensive, professional …" at bounding box center [197, 125] width 41 height 13
click at [178, 139] on icon at bounding box center [178, 139] width 4 height 4
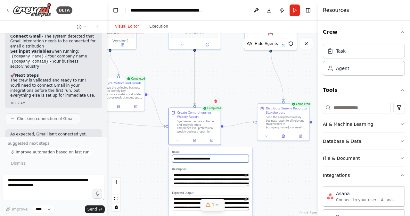
drag, startPoint x: 226, startPoint y: 159, endPoint x: 155, endPoint y: 158, distance: 70.8
click at [155, 158] on div ".deletable-edge-delete-btn { width: 20px; height: 20px; border: 0px solid #ffff…" at bounding box center [212, 124] width 211 height 182
click at [225, 159] on input "**********" at bounding box center [210, 158] width 77 height 8
drag, startPoint x: 228, startPoint y: 159, endPoint x: 173, endPoint y: 161, distance: 55.1
click at [173, 161] on input "**********" at bounding box center [210, 158] width 77 height 8
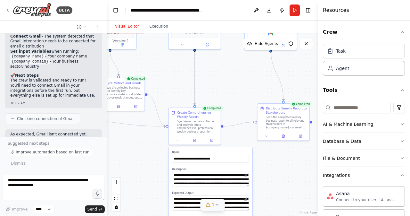
click at [288, 190] on div ".deletable-edge-delete-btn { width: 20px; height: 20px; border: 0px solid #ffff…" at bounding box center [212, 124] width 211 height 182
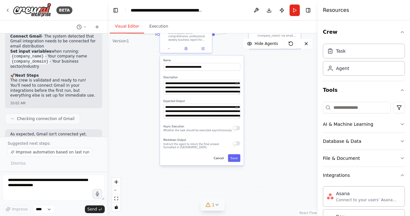
drag, startPoint x: 287, startPoint y: 192, endPoint x: 269, endPoint y: 94, distance: 99.4
click at [278, 94] on div ".deletable-edge-delete-btn { width: 20px; height: 20px; border: 0px solid #ffff…" at bounding box center [212, 124] width 211 height 182
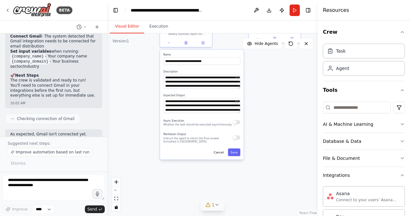
click at [239, 88] on textarea "**********" at bounding box center [201, 81] width 77 height 15
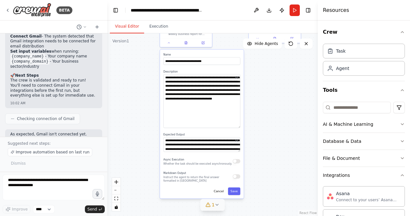
drag, startPoint x: 239, startPoint y: 88, endPoint x: 230, endPoint y: 120, distance: 33.4
click at [242, 127] on div "**********" at bounding box center [202, 124] width 84 height 149
drag, startPoint x: 203, startPoint y: 104, endPoint x: 159, endPoint y: 77, distance: 52.1
click at [159, 77] on div ".deletable-edge-delete-btn { width: 20px; height: 20px; border: 0px solid #ffff…" at bounding box center [212, 124] width 211 height 182
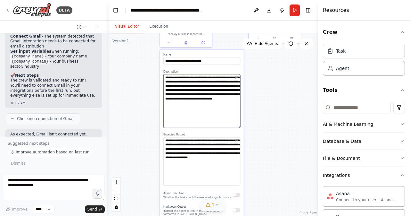
drag, startPoint x: 239, startPoint y: 151, endPoint x: 229, endPoint y: 175, distance: 26.1
click at [243, 184] on div "**********" at bounding box center [202, 141] width 84 height 182
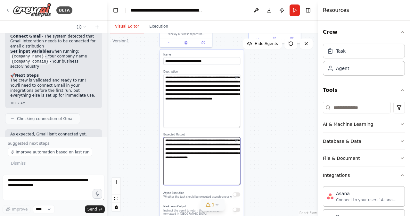
drag, startPoint x: 226, startPoint y: 163, endPoint x: 161, endPoint y: 139, distance: 68.6
click at [161, 139] on div "**********" at bounding box center [202, 141] width 84 height 182
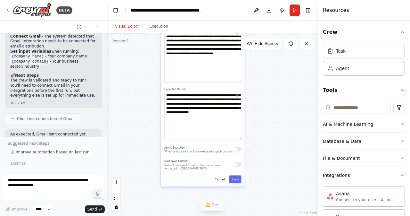
drag, startPoint x: 274, startPoint y: 194, endPoint x: 275, endPoint y: 149, distance: 45.2
click at [275, 149] on div ".deletable-edge-delete-btn { width: 20px; height: 20px; border: 0px solid #ffff…" at bounding box center [212, 124] width 211 height 182
click at [223, 181] on button "Cancel" at bounding box center [219, 179] width 15 height 8
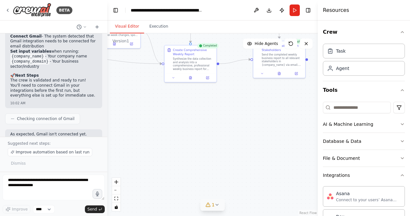
drag, startPoint x: 211, startPoint y: 96, endPoint x: 221, endPoint y: 196, distance: 100.5
click at [221, 196] on div ".deletable-edge-delete-btn { width: 20px; height: 20px; border: 0px solid #ffff…" at bounding box center [212, 124] width 211 height 182
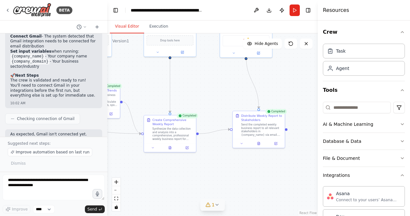
drag, startPoint x: 219, startPoint y: 128, endPoint x: 190, endPoint y: 178, distance: 57.7
click at [190, 178] on div ".deletable-edge-delete-btn { width: 20px; height: 20px; border: 0px solid #ffff…" at bounding box center [212, 124] width 211 height 182
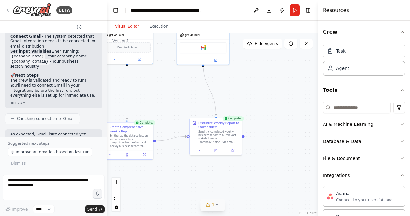
drag, startPoint x: 278, startPoint y: 176, endPoint x: 235, endPoint y: 183, distance: 43.5
click at [235, 183] on div ".deletable-edge-delete-btn { width: 20px; height: 20px; border: 0px solid #ffff…" at bounding box center [212, 124] width 211 height 182
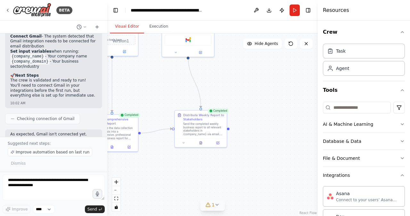
drag, startPoint x: 268, startPoint y: 101, endPoint x: 254, endPoint y: 93, distance: 15.8
click at [254, 93] on div ".deletable-edge-delete-btn { width: 20px; height: 20px; border: 0px solid #ffff…" at bounding box center [212, 124] width 211 height 182
click at [199, 119] on div "Distribute Weekly Report to Stakeholders" at bounding box center [203, 116] width 41 height 8
click at [199, 117] on div "Distribute Weekly Report to Stakeholders" at bounding box center [203, 116] width 41 height 8
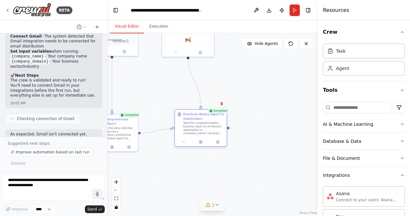
click at [199, 117] on div "Distribute Weekly Report to Stakeholders" at bounding box center [203, 116] width 41 height 8
click at [202, 140] on button at bounding box center [201, 141] width 18 height 5
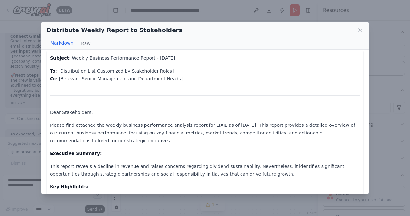
scroll to position [0, 0]
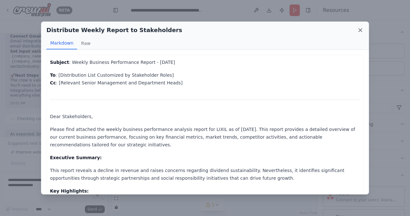
click at [360, 31] on icon at bounding box center [360, 30] width 3 height 3
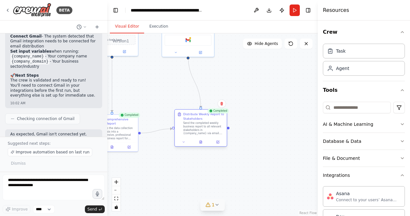
click at [200, 119] on div "Distribute Weekly Report to Stakeholders" at bounding box center [203, 116] width 41 height 8
click at [186, 141] on button at bounding box center [184, 141] width 14 height 5
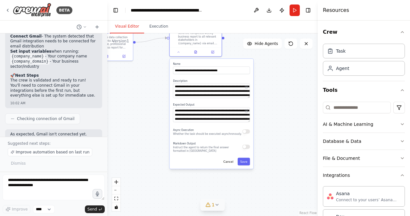
drag, startPoint x: 283, startPoint y: 185, endPoint x: 277, endPoint y: 95, distance: 90.5
click at [277, 95] on div ".deletable-edge-delete-btn { width: 20px; height: 20px; border: 0px solid #ffff…" at bounding box center [212, 124] width 211 height 182
drag, startPoint x: 232, startPoint y: 70, endPoint x: 173, endPoint y: 72, distance: 59.6
click at [173, 72] on div "**********" at bounding box center [212, 114] width 84 height 110
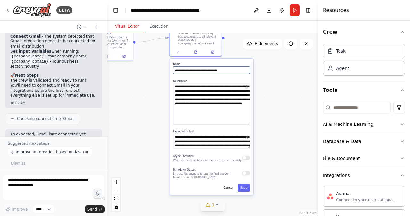
drag, startPoint x: 249, startPoint y: 97, endPoint x: 244, endPoint y: 129, distance: 32.8
click at [246, 124] on textarea "**********" at bounding box center [211, 103] width 77 height 41
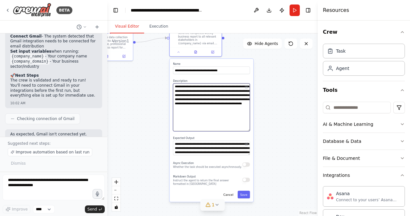
drag, startPoint x: 208, startPoint y: 109, endPoint x: 165, endPoint y: 81, distance: 51.5
click at [165, 81] on div ".deletable-edge-delete-btn { width: 20px; height: 20px; border: 0px solid #ffff…" at bounding box center [212, 124] width 211 height 182
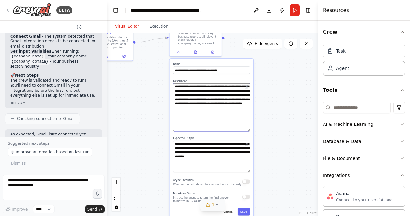
drag, startPoint x: 249, startPoint y: 154, endPoint x: 243, endPoint y: 174, distance: 20.3
click at [247, 172] on textarea "**********" at bounding box center [211, 156] width 77 height 32
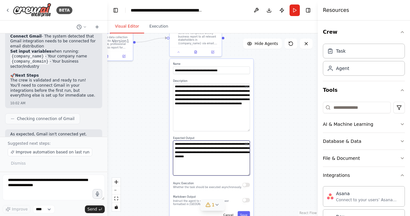
drag, startPoint x: 204, startPoint y: 161, endPoint x: 174, endPoint y: 139, distance: 37.2
click at [174, 139] on div "**********" at bounding box center [211, 155] width 77 height 39
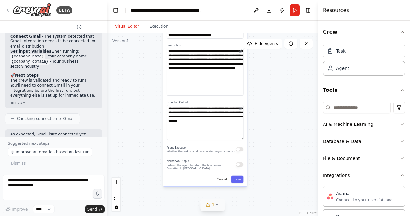
drag, startPoint x: 281, startPoint y: 189, endPoint x: 270, endPoint y: 167, distance: 25.0
click at [274, 161] on div ".deletable-edge-delete-btn { width: 20px; height: 20px; border: 0px solid #ffff…" at bounding box center [212, 124] width 211 height 182
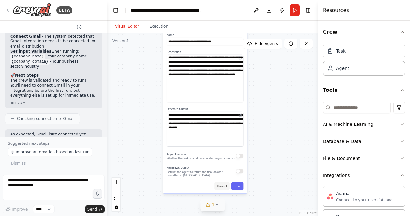
click at [224, 187] on button "Cancel" at bounding box center [221, 186] width 15 height 8
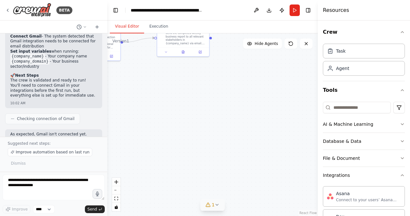
drag, startPoint x: 217, startPoint y: 100, endPoint x: 210, endPoint y: 200, distance: 99.9
click at [210, 202] on div "Version 1 Show Tools Hide Agents .deletable-edge-delete-btn { width: 20px; heig…" at bounding box center [212, 124] width 211 height 182
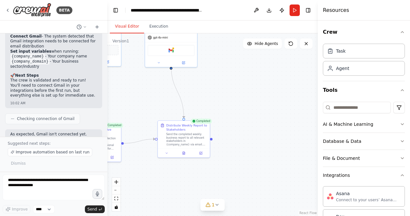
drag, startPoint x: 232, startPoint y: 150, endPoint x: 233, endPoint y: 160, distance: 10.0
click at [233, 160] on div ".deletable-edge-delete-btn { width: 20px; height: 20px; border: 0px solid #ffff…" at bounding box center [212, 124] width 211 height 182
click at [190, 140] on div "Send the completed weekly business report to all relevant stakeholders in {comp…" at bounding box center [186, 138] width 41 height 13
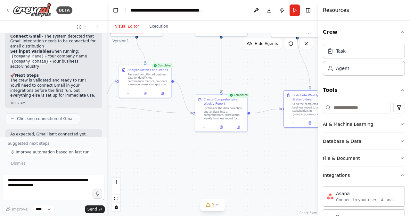
drag, startPoint x: 149, startPoint y: 171, endPoint x: 276, endPoint y: 141, distance: 129.8
click at [276, 141] on div ".deletable-edge-delete-btn { width: 20px; height: 20px; border: 0px solid #ffff…" at bounding box center [212, 124] width 211 height 182
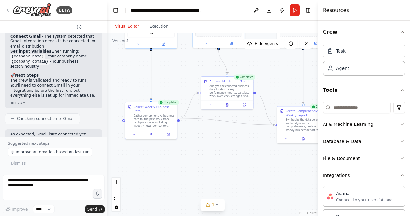
drag, startPoint x: 178, startPoint y: 139, endPoint x: 256, endPoint y: 151, distance: 78.7
click at [260, 151] on div ".deletable-edge-delete-btn { width: 20px; height: 20px; border: 0px solid #ffff…" at bounding box center [212, 124] width 211 height 182
drag, startPoint x: 158, startPoint y: 137, endPoint x: 162, endPoint y: 138, distance: 4.2
click at [162, 138] on div ".deletable-edge-delete-btn { width: 20px; height: 20px; border: 0px solid #ffff…" at bounding box center [212, 124] width 211 height 182
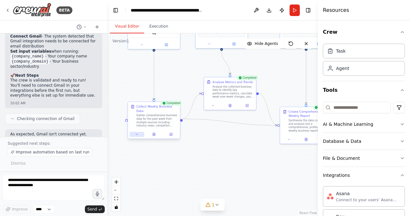
click at [135, 132] on icon at bounding box center [137, 134] width 4 height 4
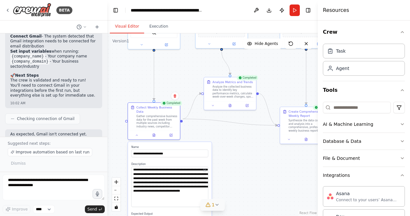
drag, startPoint x: 206, startPoint y: 176, endPoint x: 209, endPoint y: 202, distance: 26.1
click at [209, 202] on div "Version 1 Show Tools Hide Agents .deletable-edge-delete-btn { width: 20px; heig…" at bounding box center [212, 124] width 211 height 182
drag, startPoint x: 178, startPoint y: 178, endPoint x: 202, endPoint y: 181, distance: 24.3
click at [201, 178] on textarea "**********" at bounding box center [169, 186] width 77 height 40
click at [264, 161] on div ".deletable-edge-delete-btn { width: 20px; height: 20px; border: 0px solid #ffff…" at bounding box center [212, 124] width 211 height 182
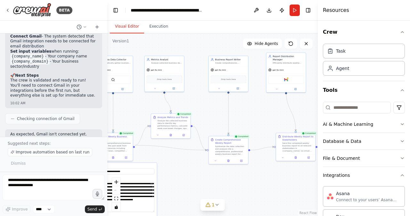
drag, startPoint x: 247, startPoint y: 176, endPoint x: 190, endPoint y: 186, distance: 58.1
click at [190, 186] on div ".deletable-edge-delete-btn { width: 20px; height: 20px; border: 0px solid #ffff…" at bounding box center [212, 124] width 211 height 182
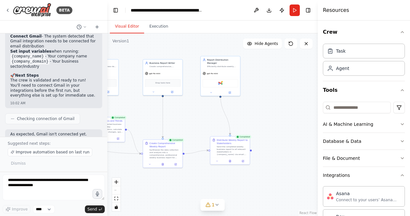
drag, startPoint x: 261, startPoint y: 184, endPoint x: 194, endPoint y: 187, distance: 67.4
click at [194, 187] on div ".deletable-edge-delete-btn { width: 20px; height: 20px; border: 0px solid #ffff…" at bounding box center [212, 124] width 211 height 182
click at [214, 81] on div "Gmail" at bounding box center [219, 83] width 36 height 8
click at [209, 91] on icon at bounding box center [209, 92] width 3 height 3
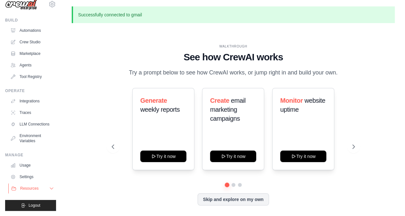
click at [49, 187] on icon at bounding box center [51, 188] width 5 height 5
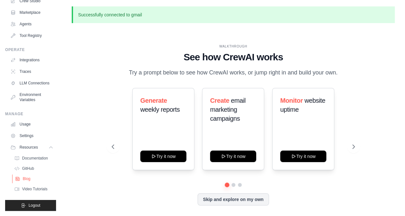
scroll to position [55, 0]
click at [29, 157] on span "Documentation" at bounding box center [36, 157] width 26 height 5
